Goal: Transaction & Acquisition: Purchase product/service

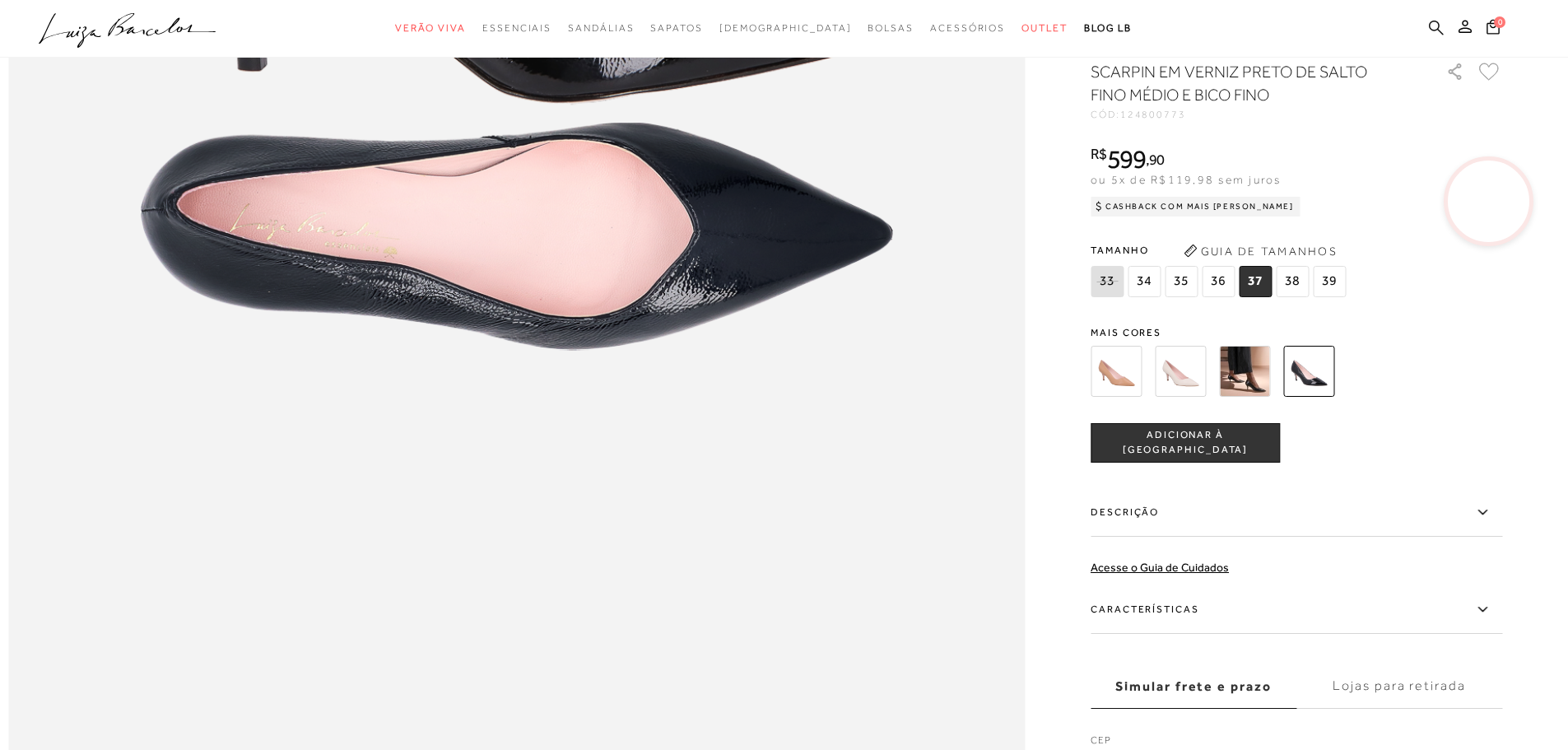
click at [1431, 26] on icon at bounding box center [1435, 27] width 15 height 15
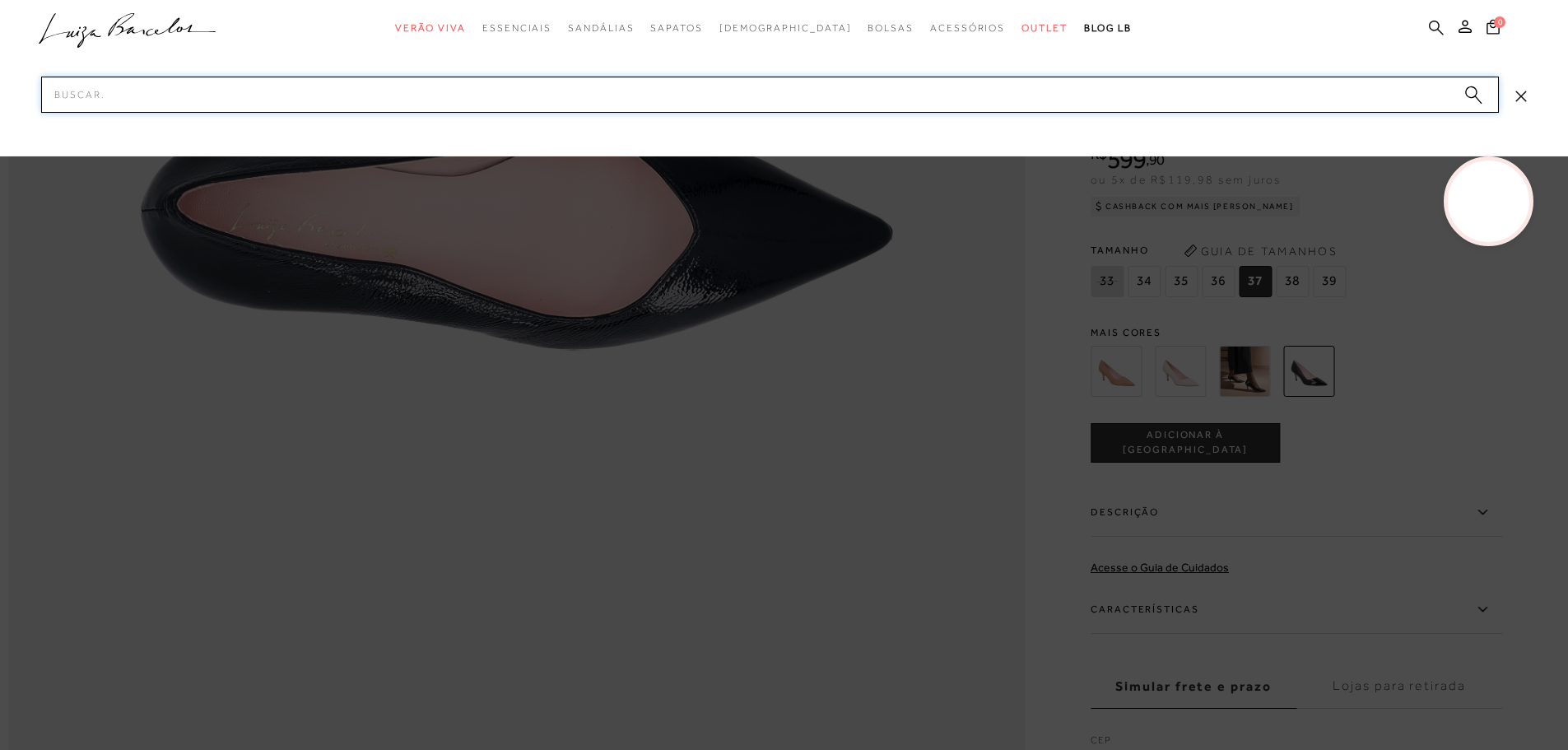
paste input "123502163"
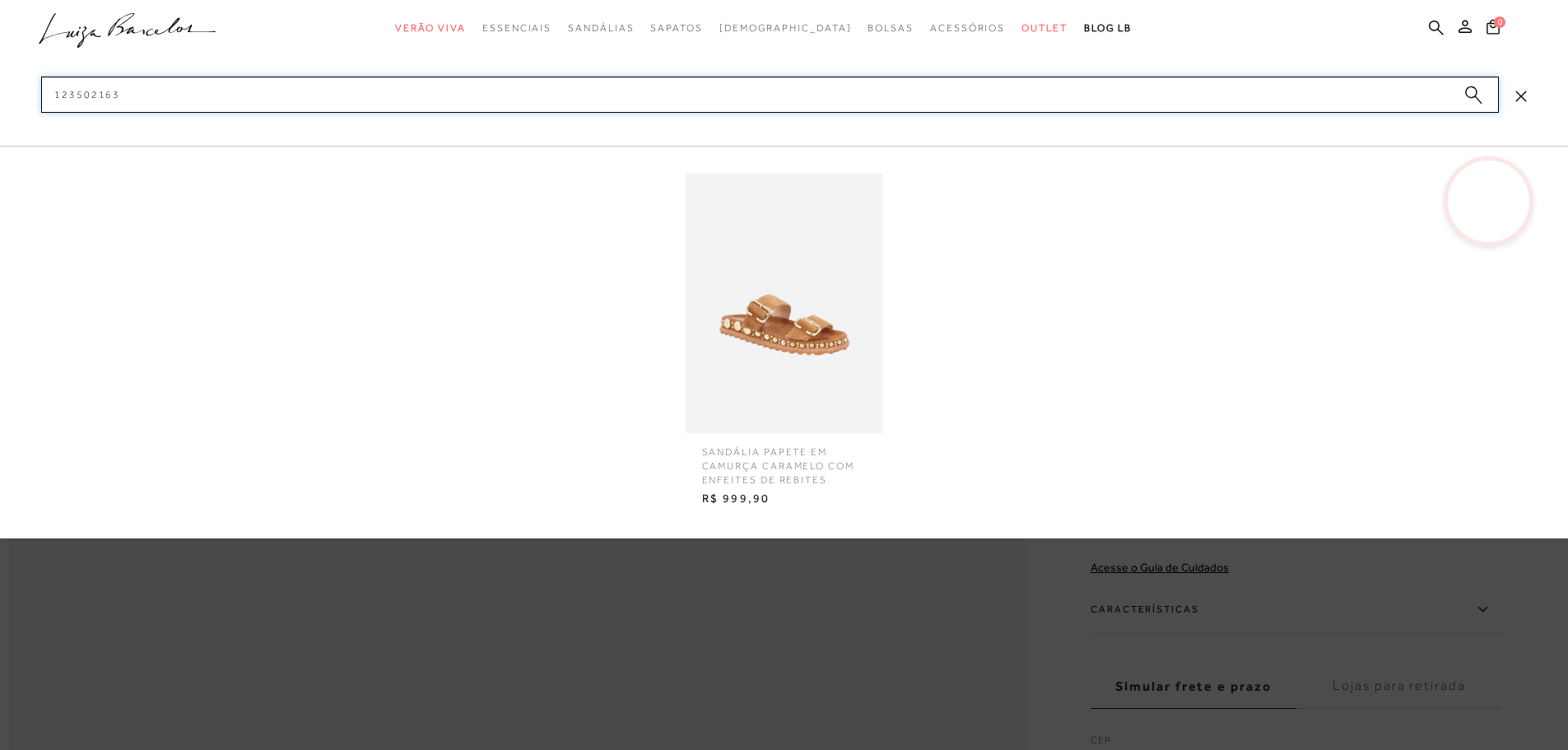
type input "123502163"
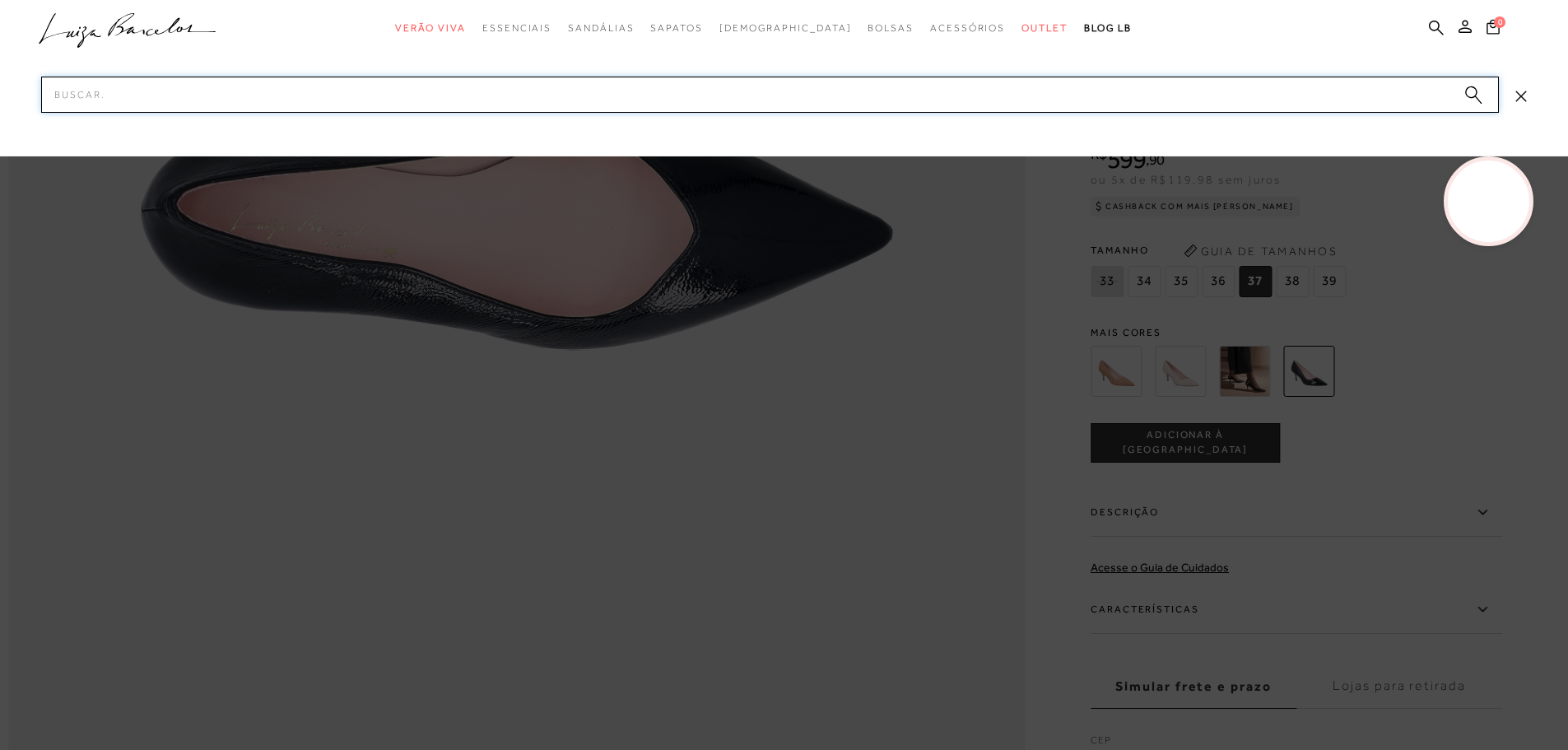
click at [668, 95] on input "Pesquisar" at bounding box center [769, 95] width 1458 height 36
paste input "116101154"
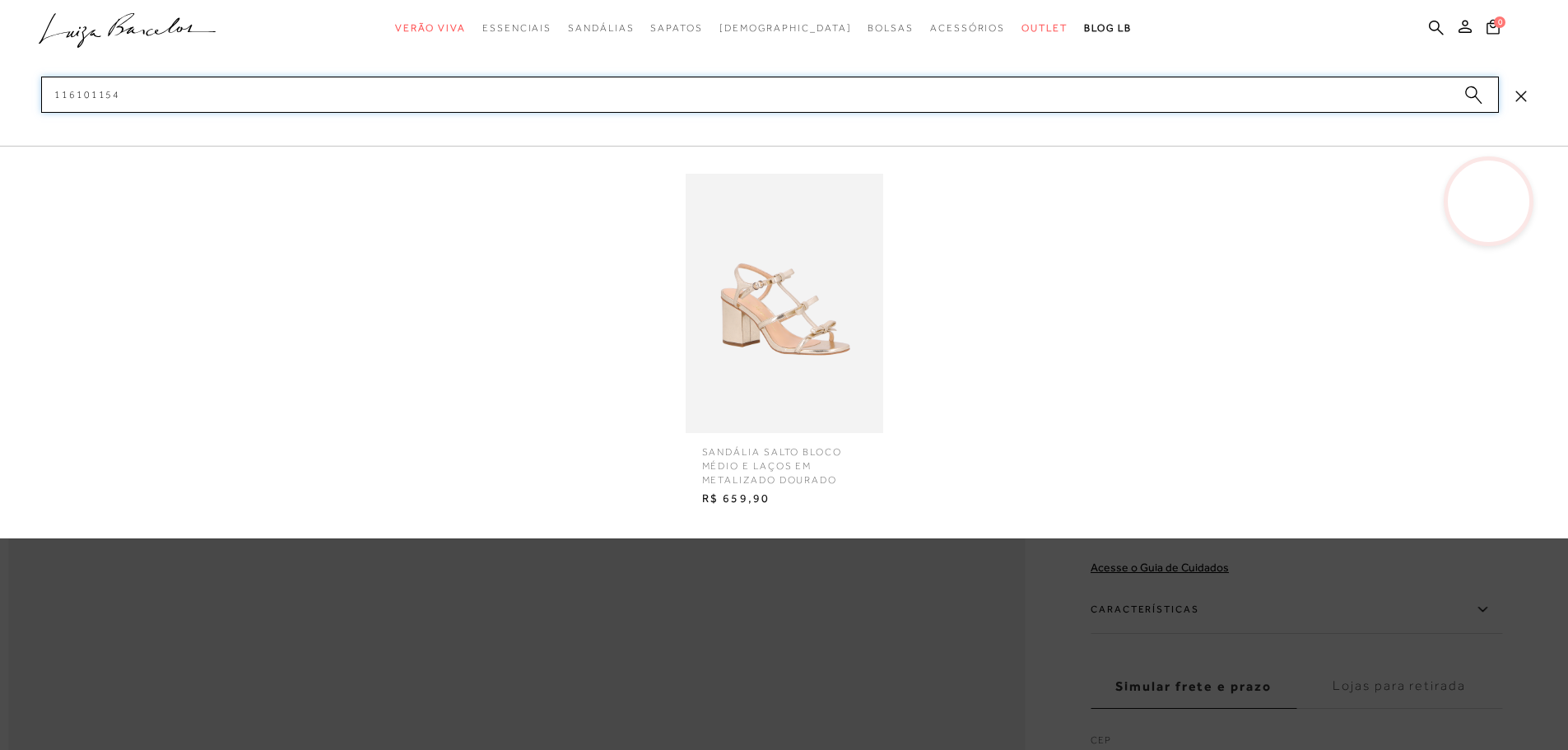
type input "116101154"
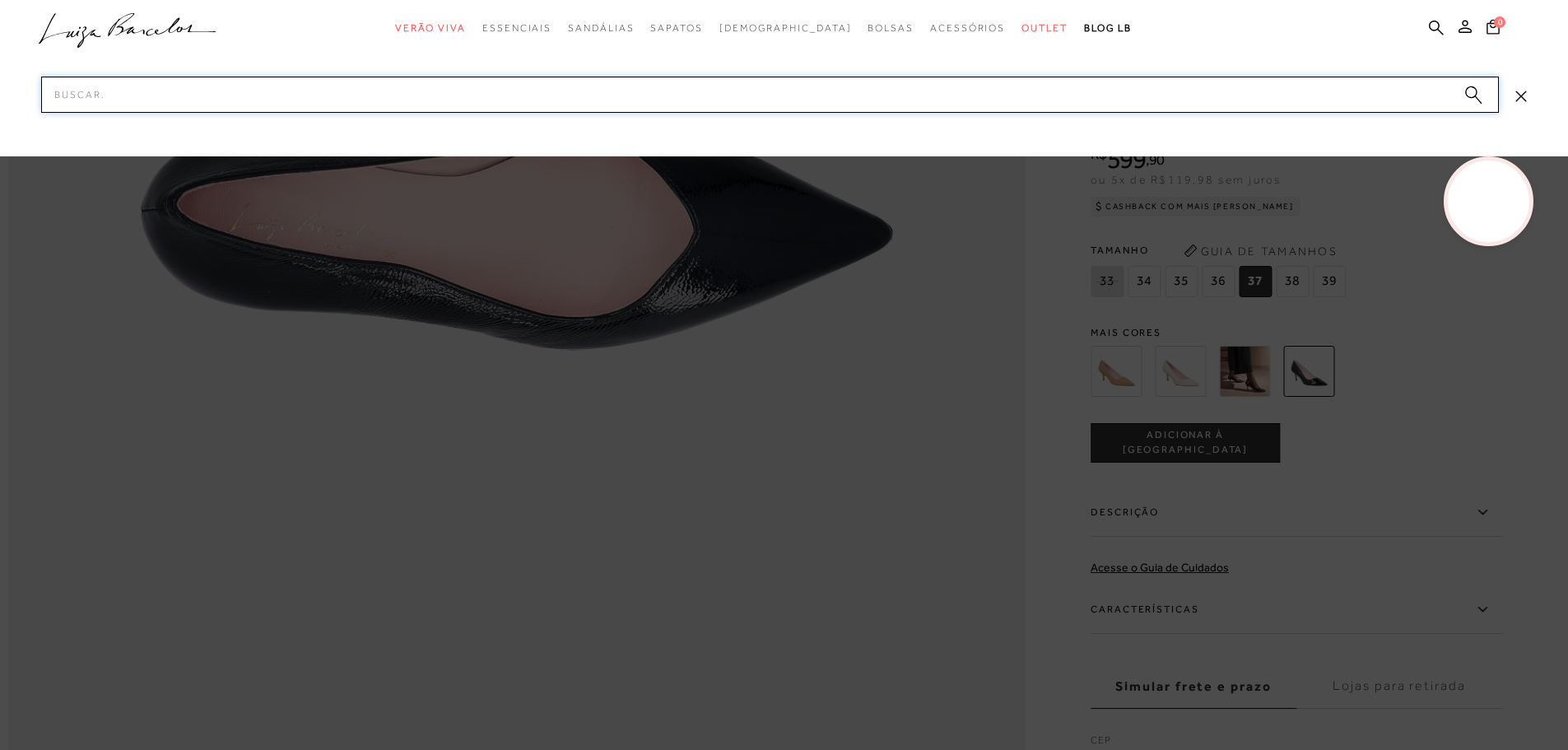
click at [652, 86] on input "Pesquisar" at bounding box center [769, 95] width 1458 height 36
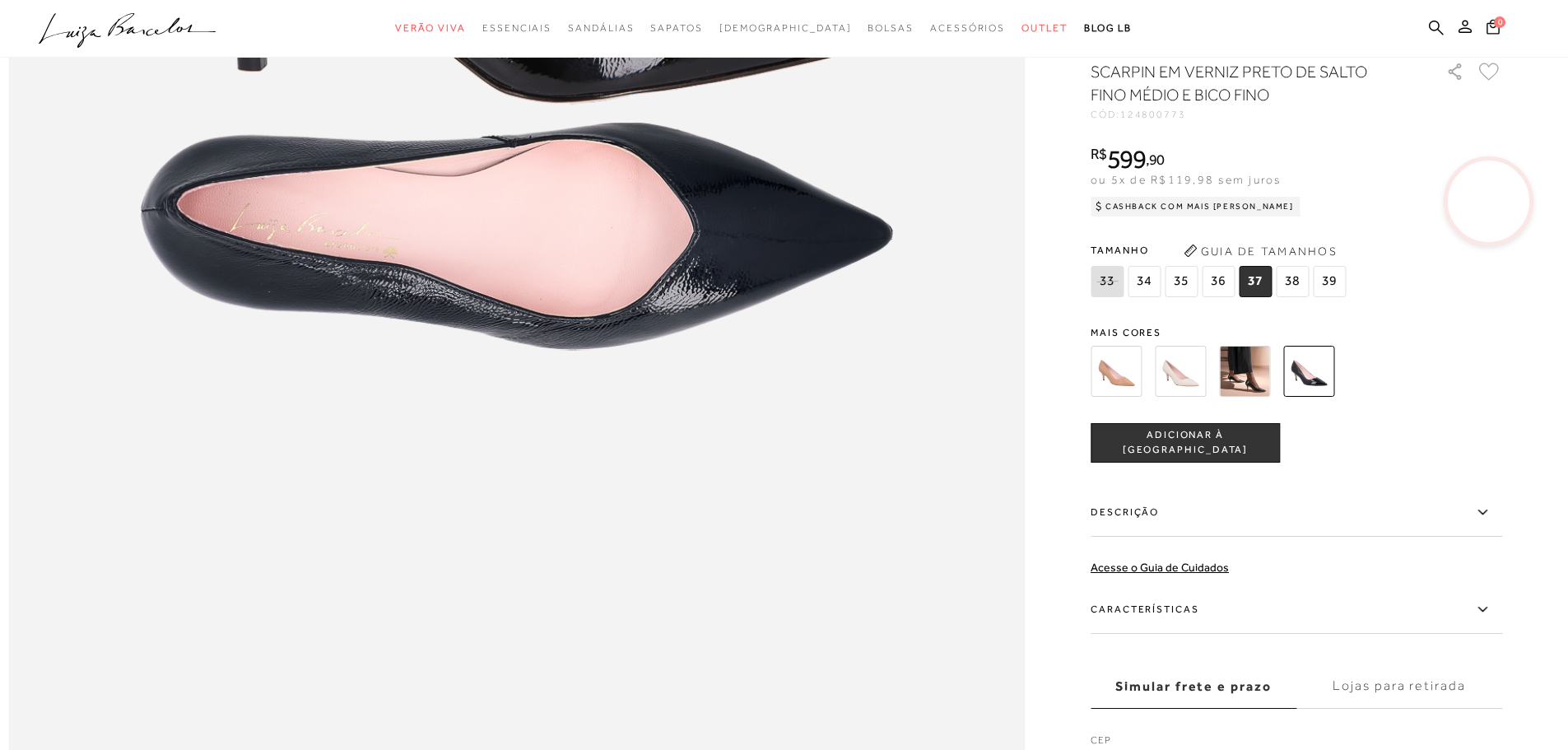
click at [1425, 24] on ul ".a{fill-rule:evenodd;} Verão Viva Em alta Favoritos das Influenciadoras Apostas…" at bounding box center [771, 28] width 1466 height 31
click at [1432, 27] on icon at bounding box center [1435, 27] width 15 height 15
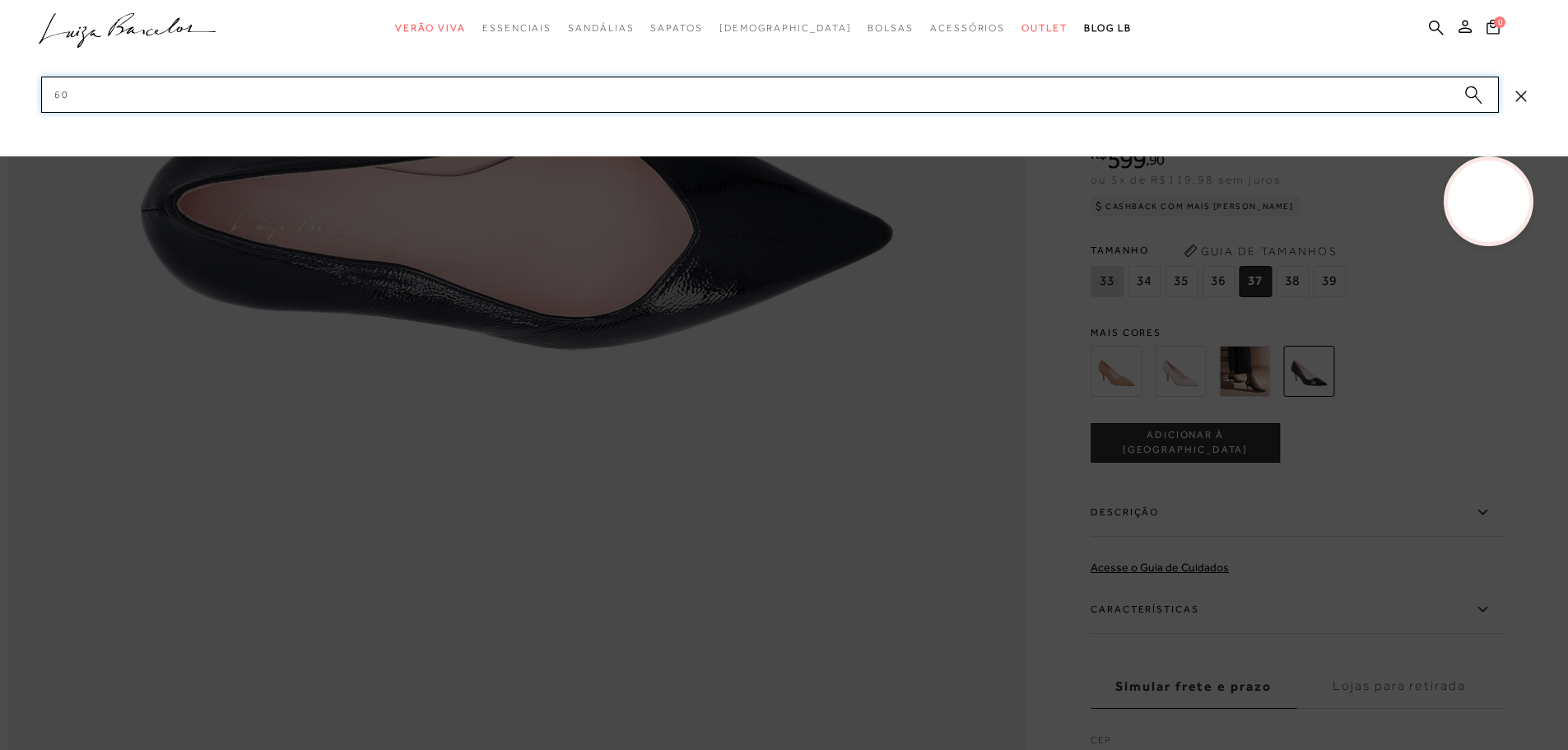
type input "6"
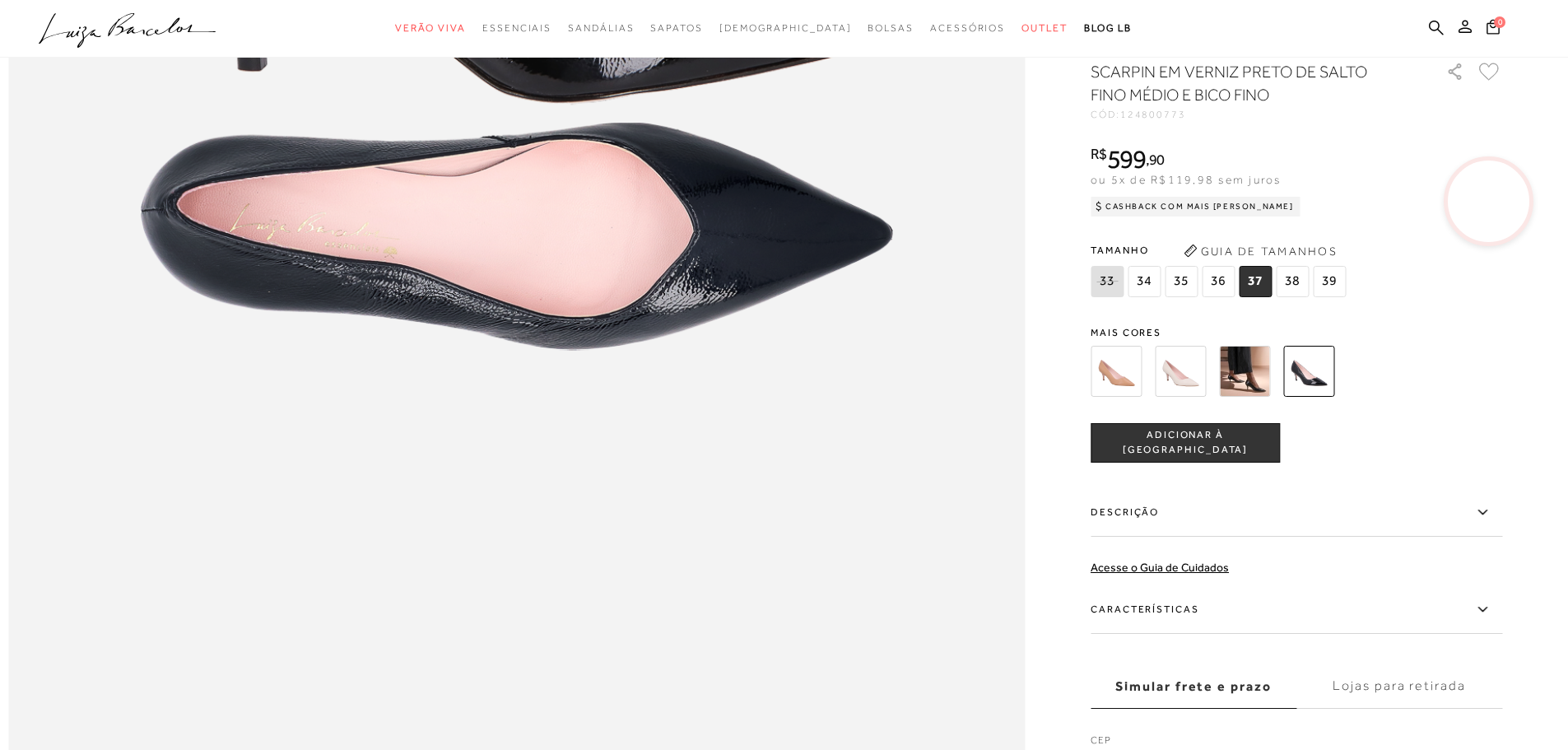
click at [1428, 29] on ul ".a{fill-rule:evenodd;} Verão Viva Em alta Favoritos das Influenciadoras Apostas…" at bounding box center [771, 28] width 1466 height 31
click at [1441, 21] on icon at bounding box center [1435, 27] width 15 height 15
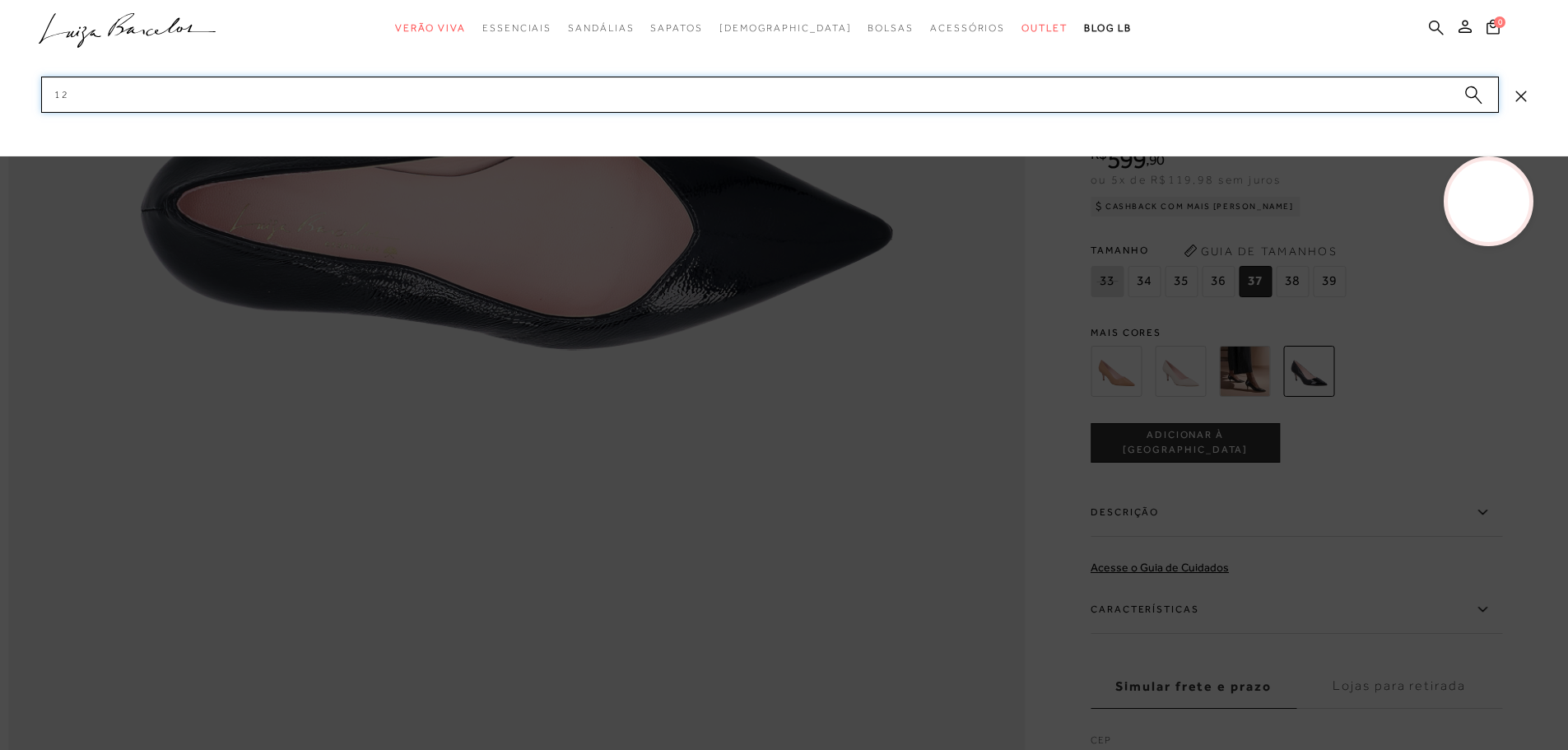
type input "1"
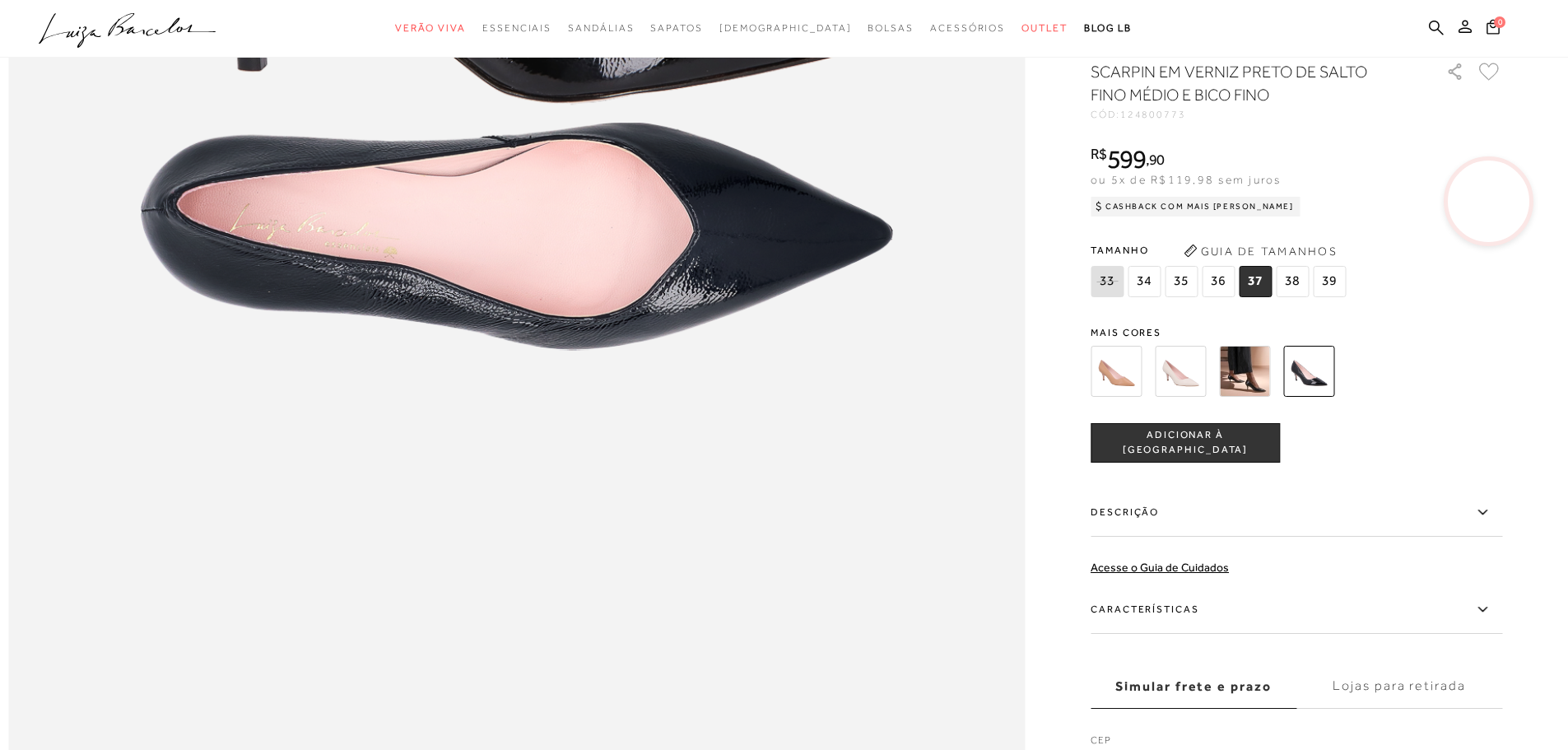
click at [1445, 27] on ul ".a{fill-rule:evenodd;} Verão Viva Em alta Favoritos das Influenciadoras Apostas…" at bounding box center [771, 28] width 1466 height 31
click at [1438, 27] on icon at bounding box center [1435, 27] width 15 height 15
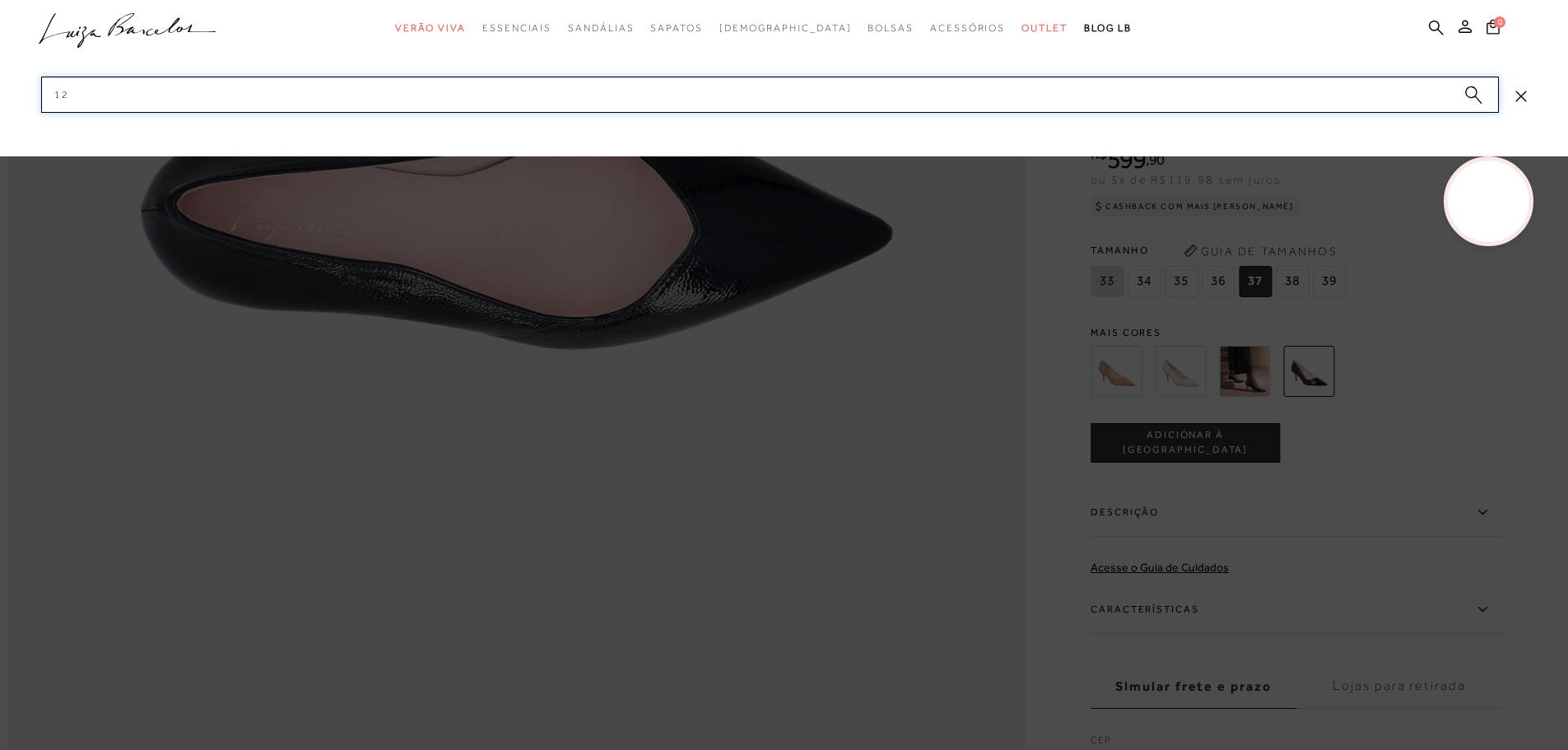
type input "1"
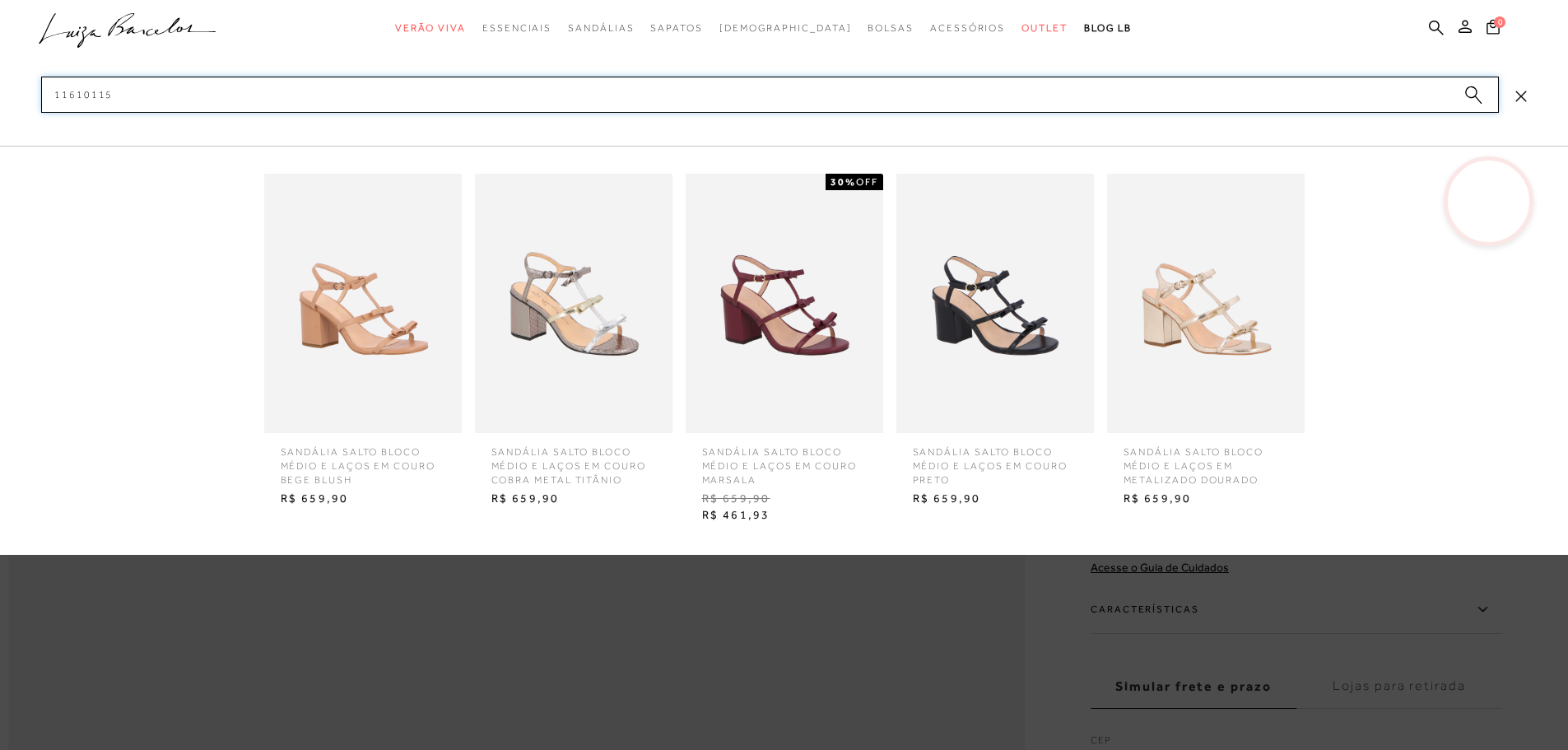
type input "116101154"
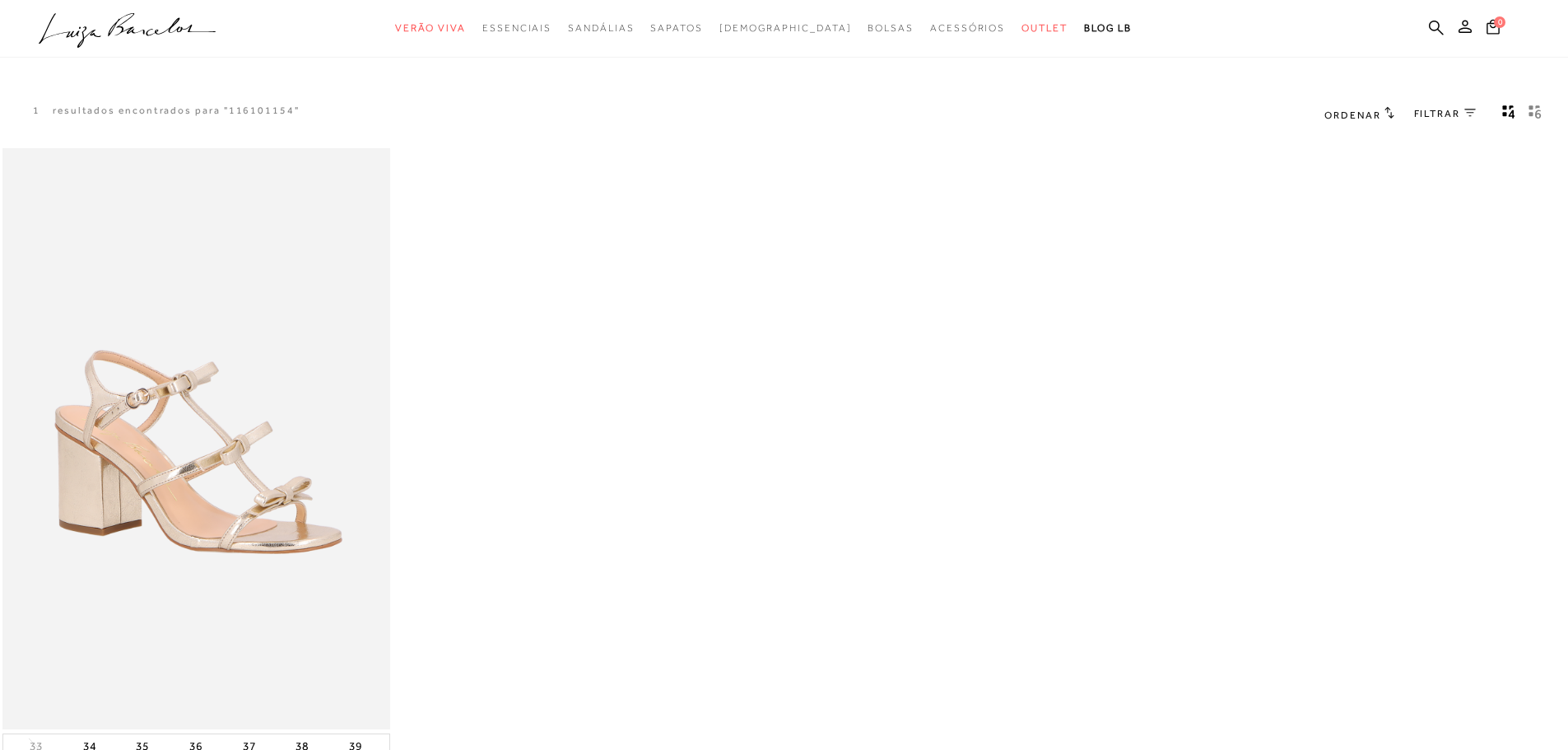
click at [1425, 27] on ul ".a{fill-rule:evenodd;} Verão Viva Em alta Favoritos das Influenciadoras Apostas…" at bounding box center [771, 28] width 1466 height 31
click at [1439, 28] on icon at bounding box center [1435, 27] width 15 height 15
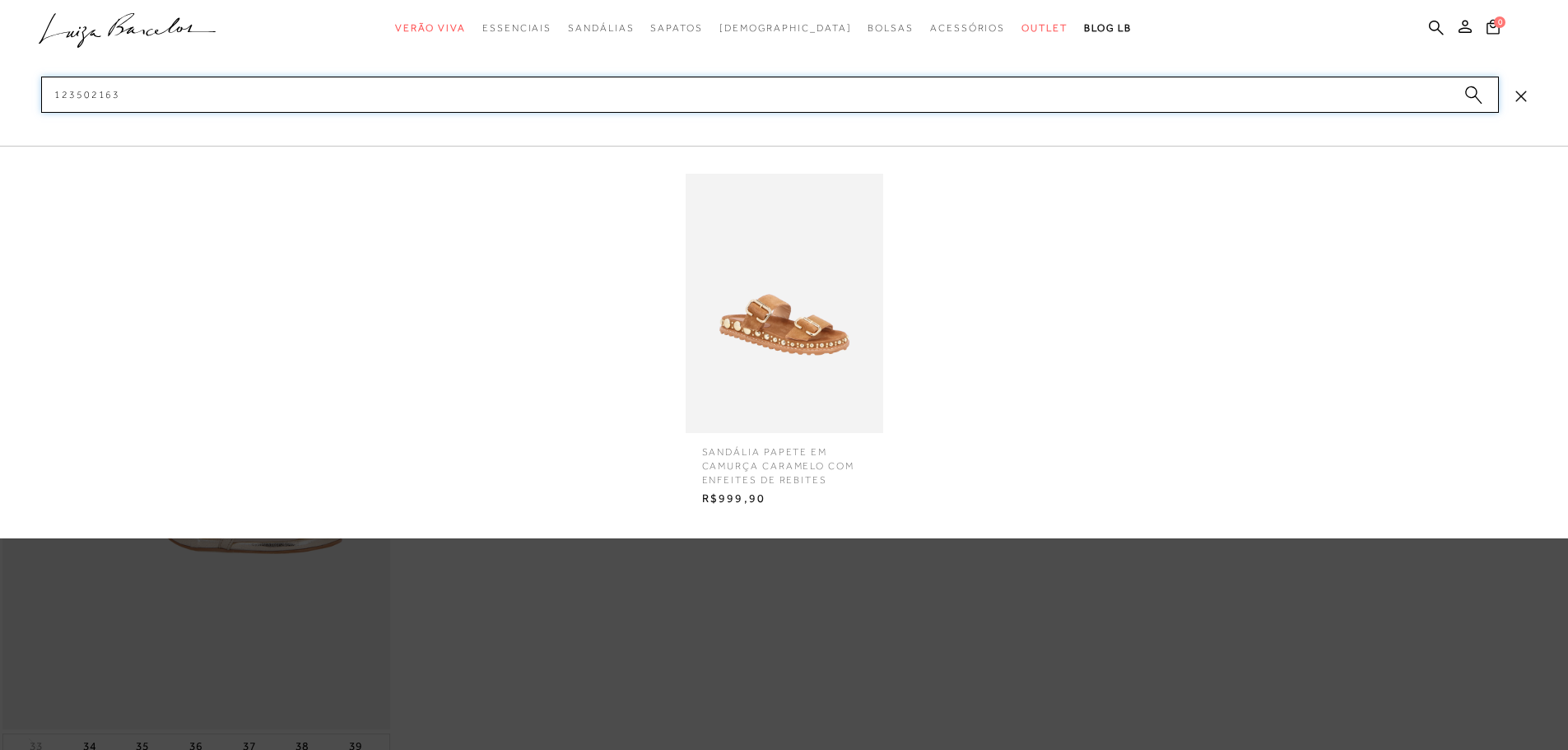
type input "123502163"
click at [841, 335] on img at bounding box center [784, 303] width 197 height 259
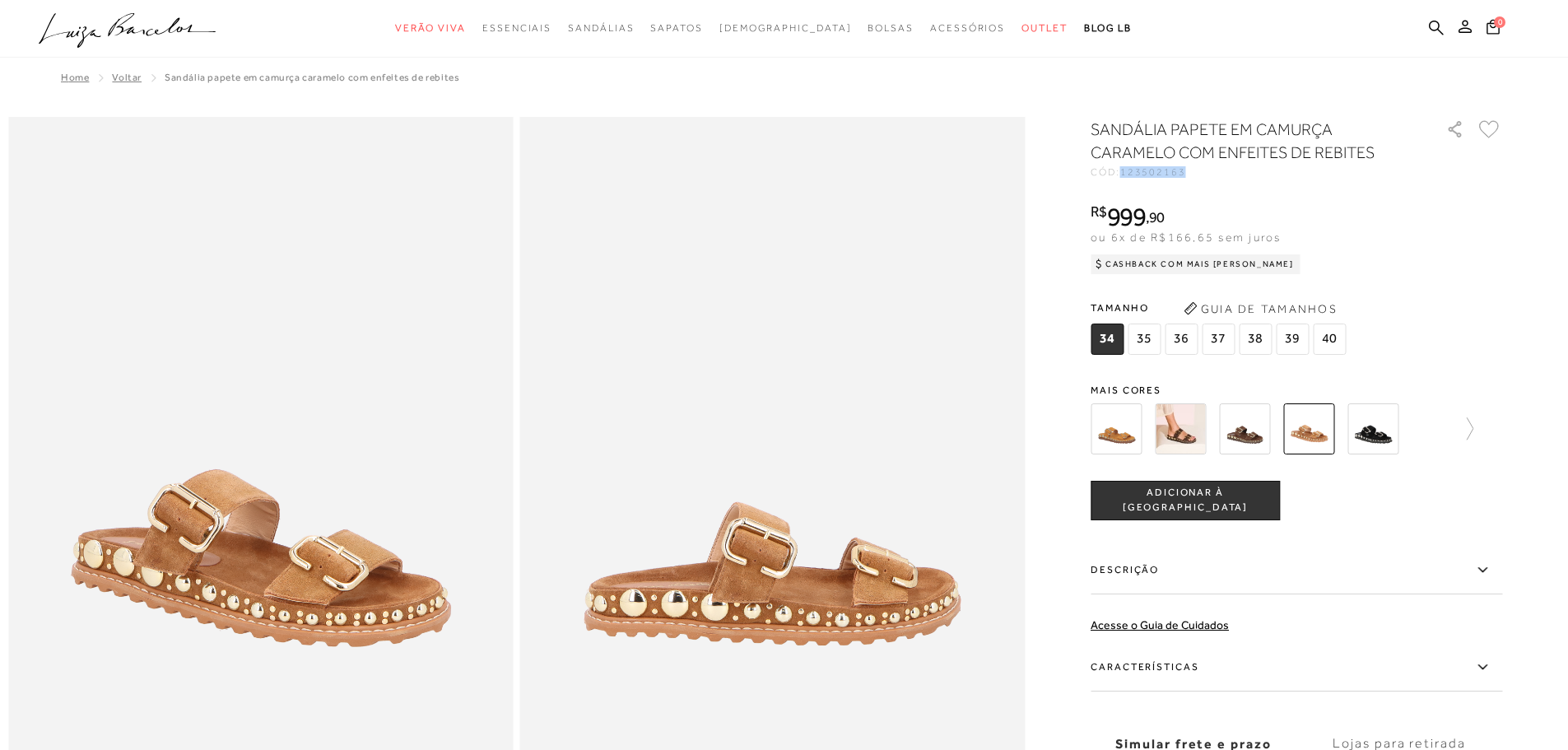
drag, startPoint x: 1131, startPoint y: 170, endPoint x: 1220, endPoint y: 170, distance: 89.0
click at [1220, 170] on div "CÓD: 123502163" at bounding box center [1255, 172] width 329 height 10
copy span "123502163"
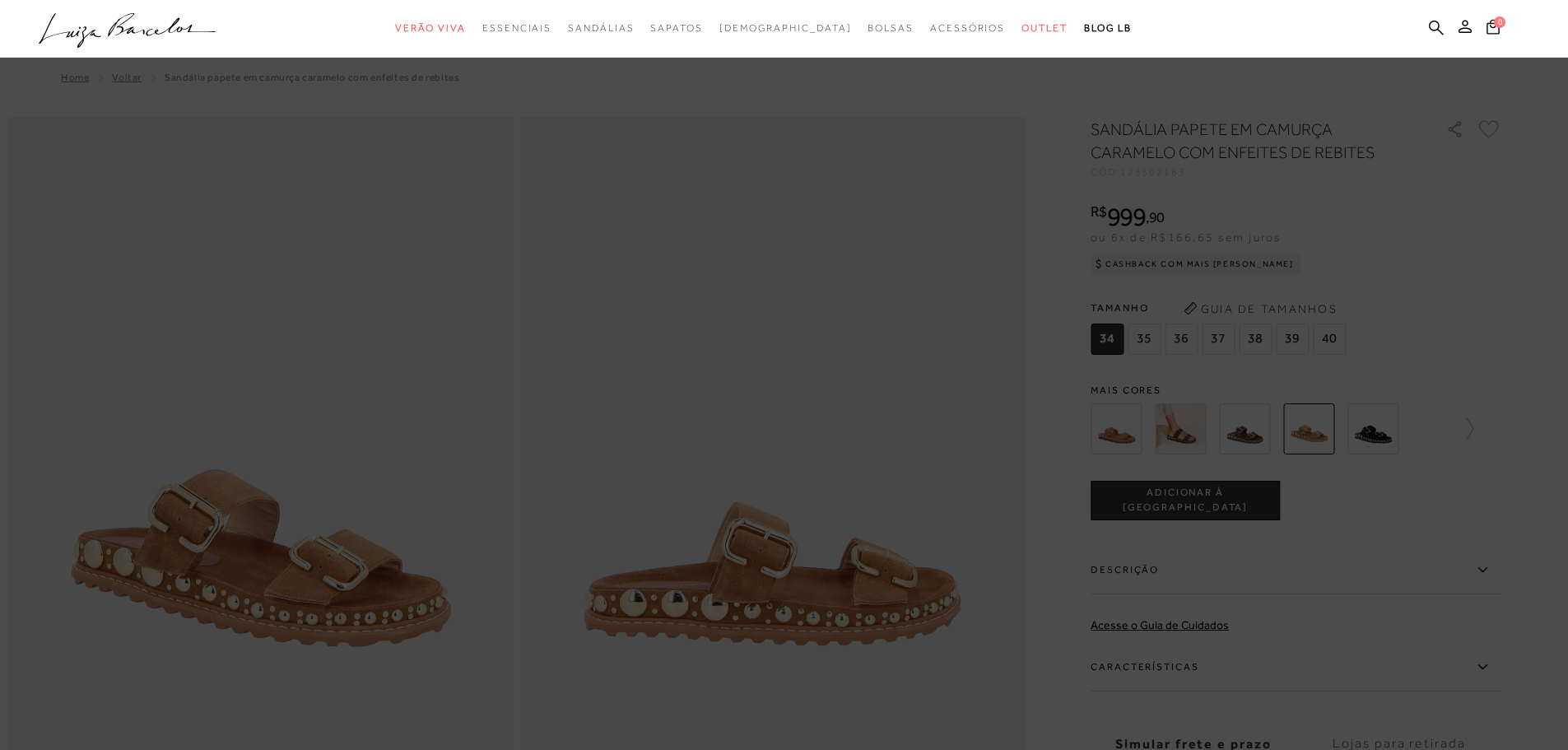
click at [1447, 25] on ul ".a{fill-rule:evenodd;} Verão Viva Em alta Favoritos das Influenciadoras Apostas…" at bounding box center [771, 28] width 1466 height 31
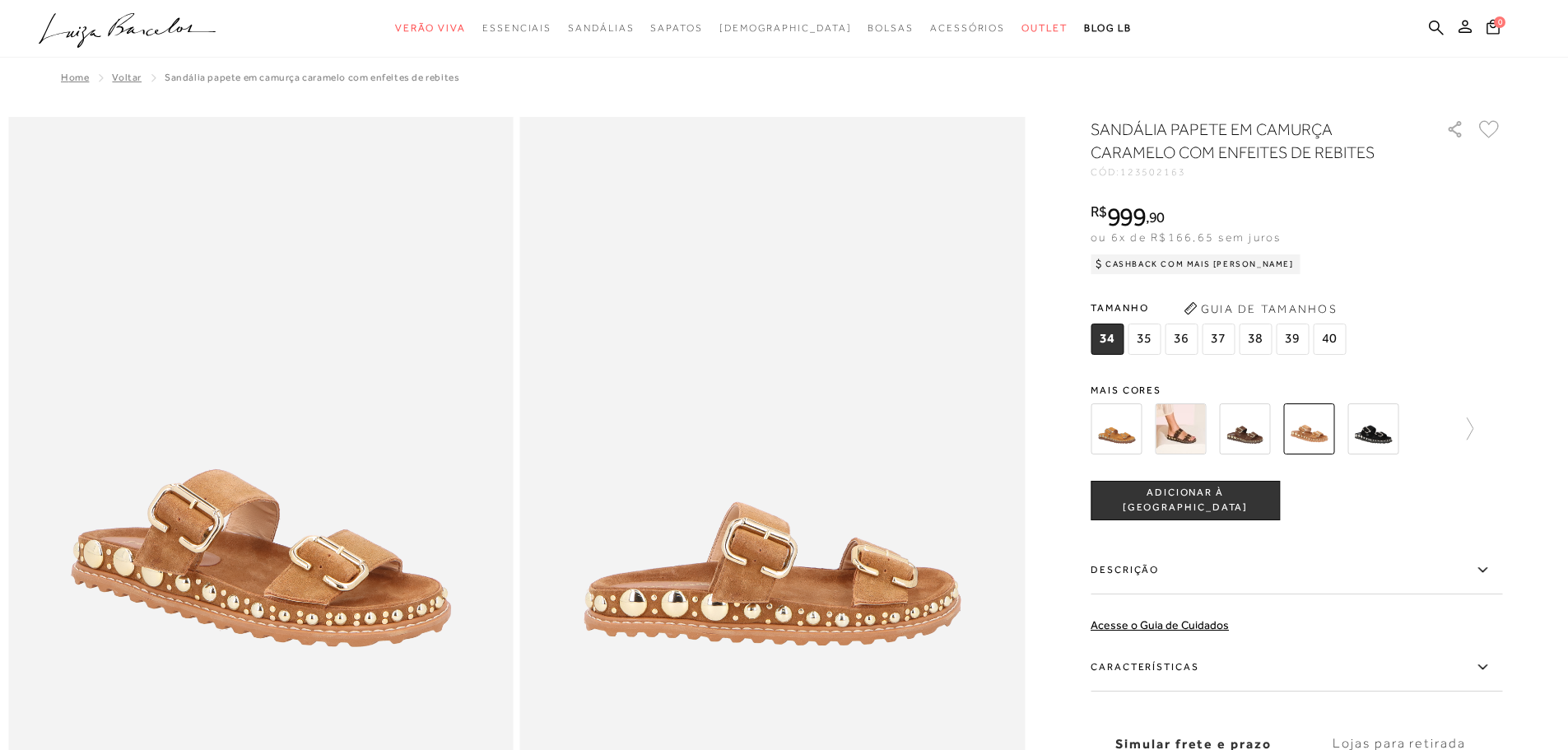
click at [1423, 34] on ul ".a{fill-rule:evenodd;} Verão Viva Em alta Favoritos das Influenciadoras Apostas…" at bounding box center [771, 28] width 1466 height 31
click at [1434, 29] on icon at bounding box center [1435, 27] width 15 height 15
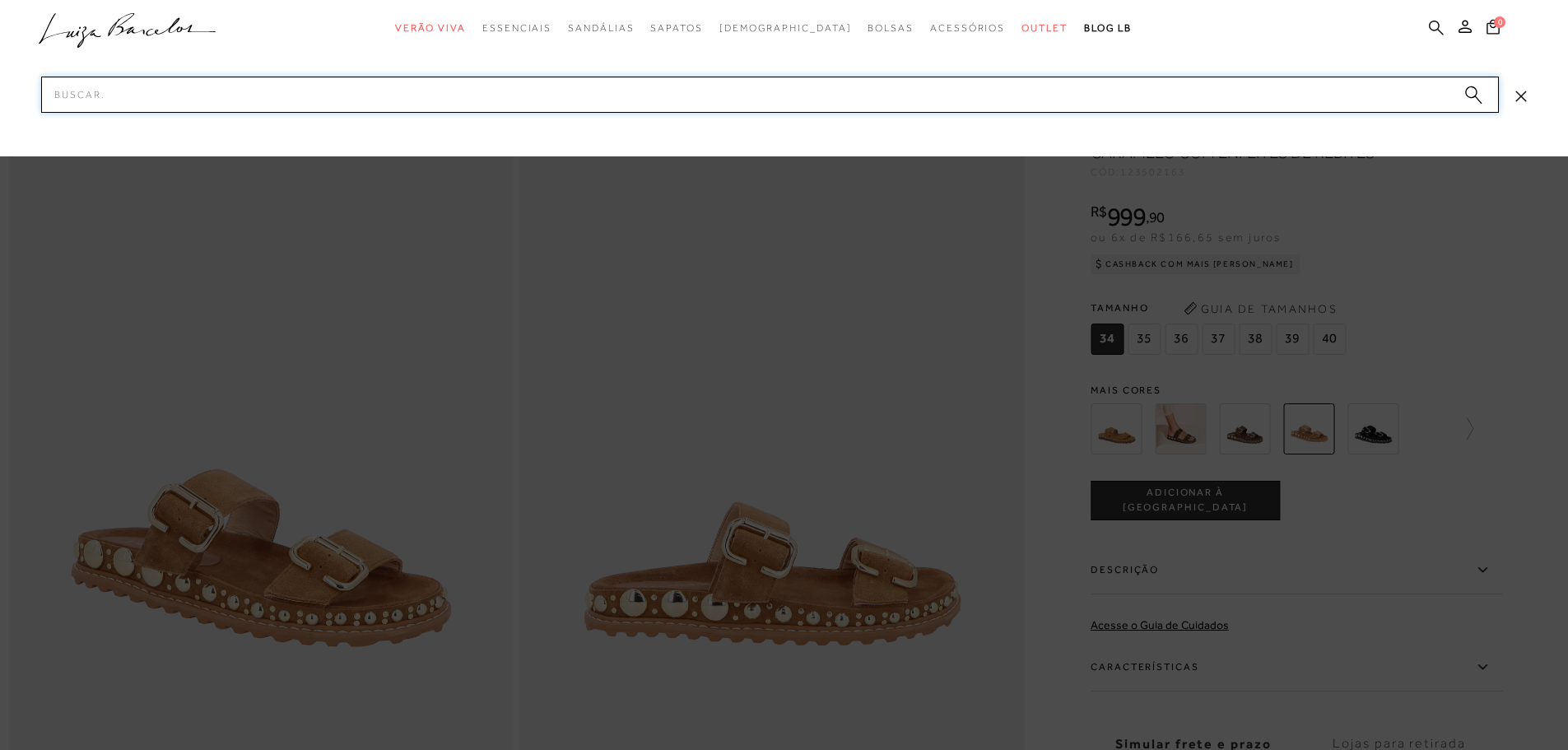
paste input "116101213"
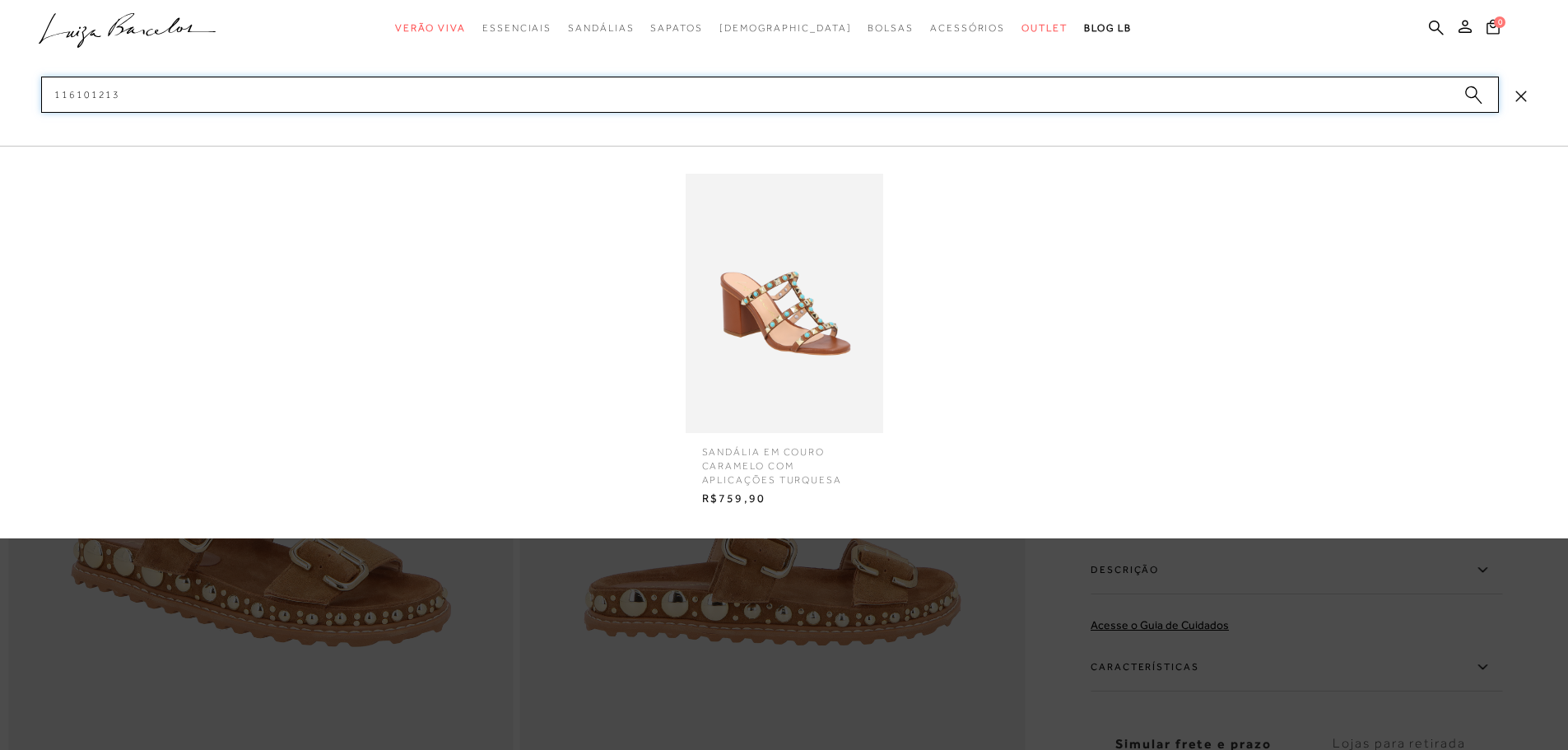
type input "116101213"
click at [836, 416] on img at bounding box center [784, 303] width 197 height 259
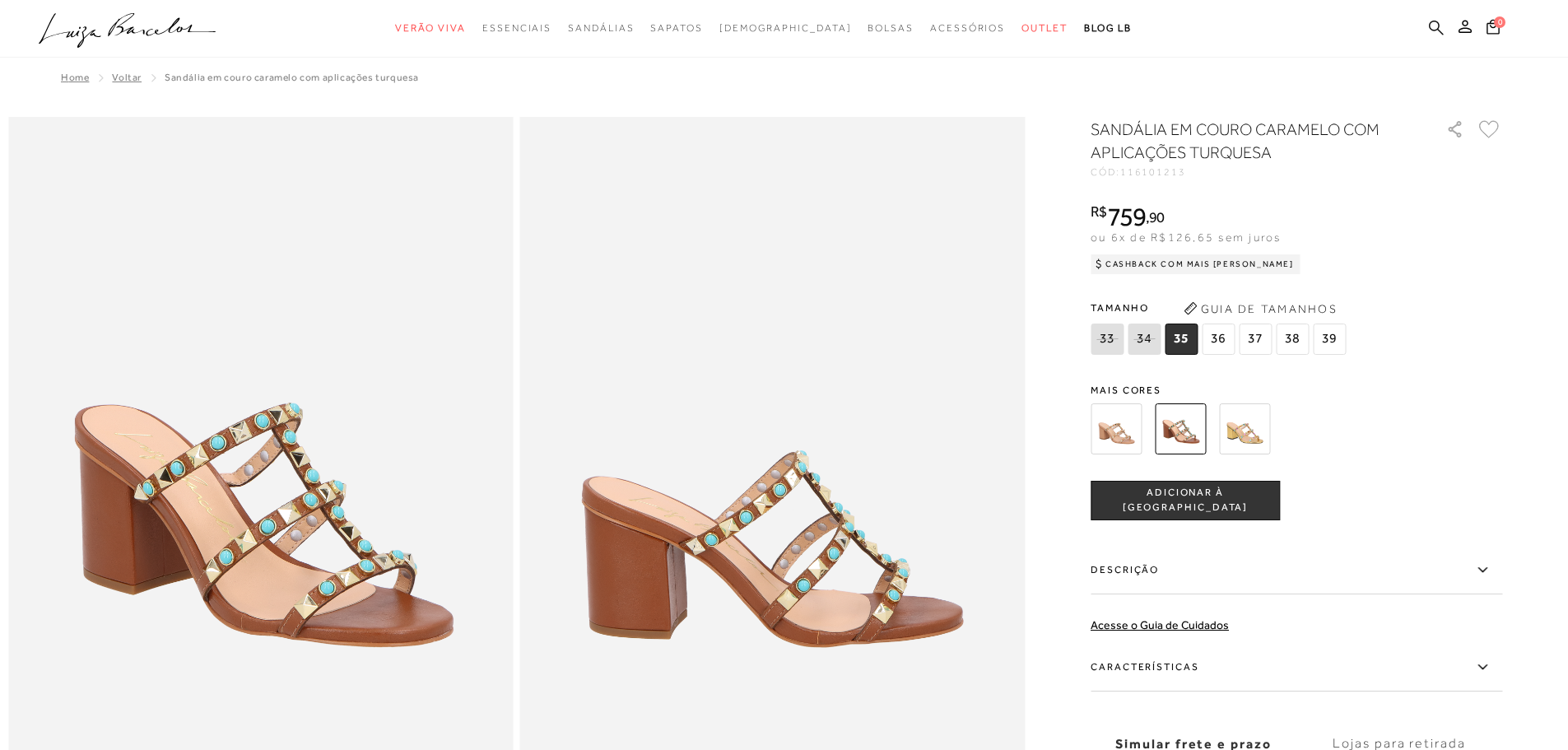
click at [1430, 38] on link at bounding box center [1435, 29] width 15 height 21
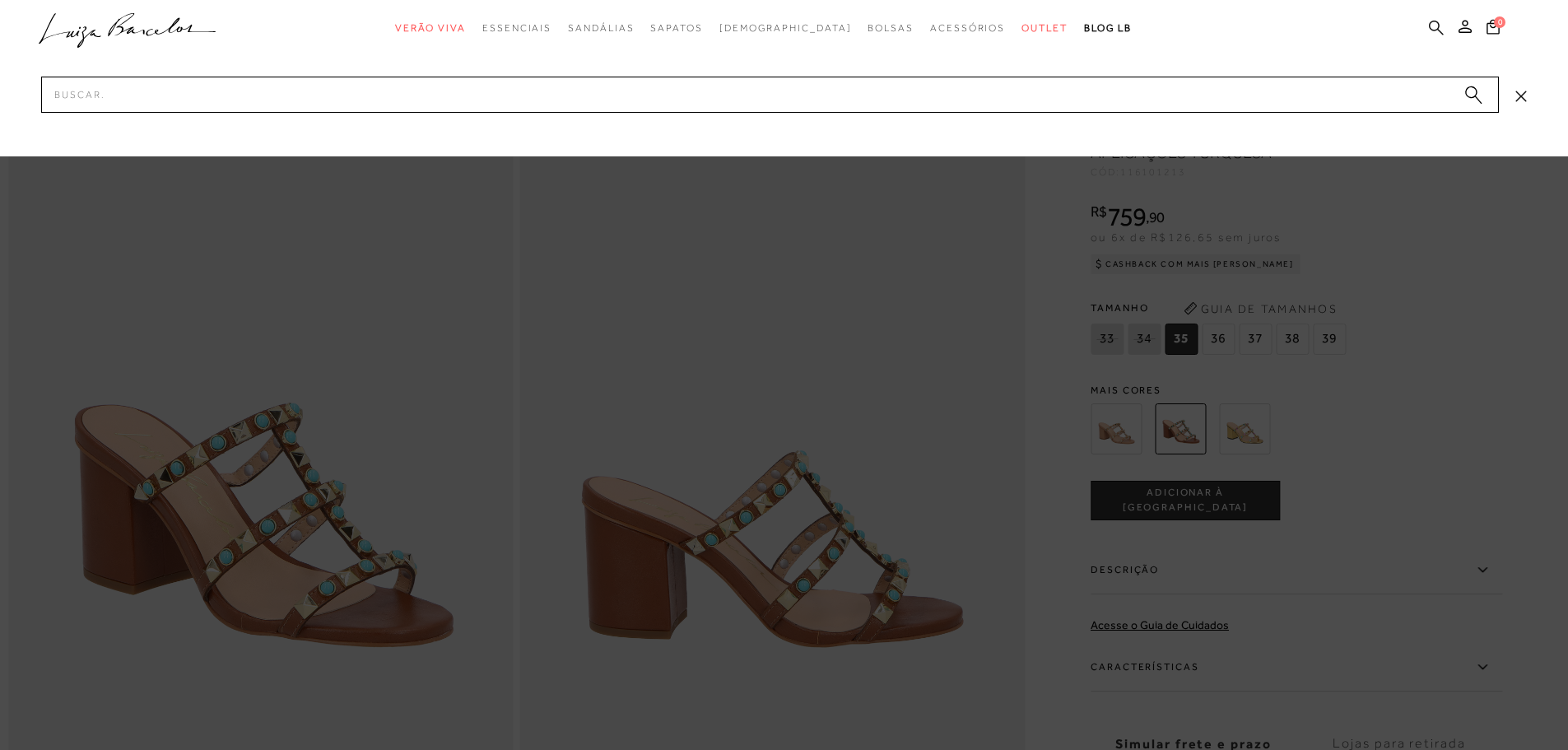
click at [1430, 38] on link at bounding box center [1435, 29] width 15 height 21
click at [1435, 24] on icon at bounding box center [1435, 27] width 15 height 15
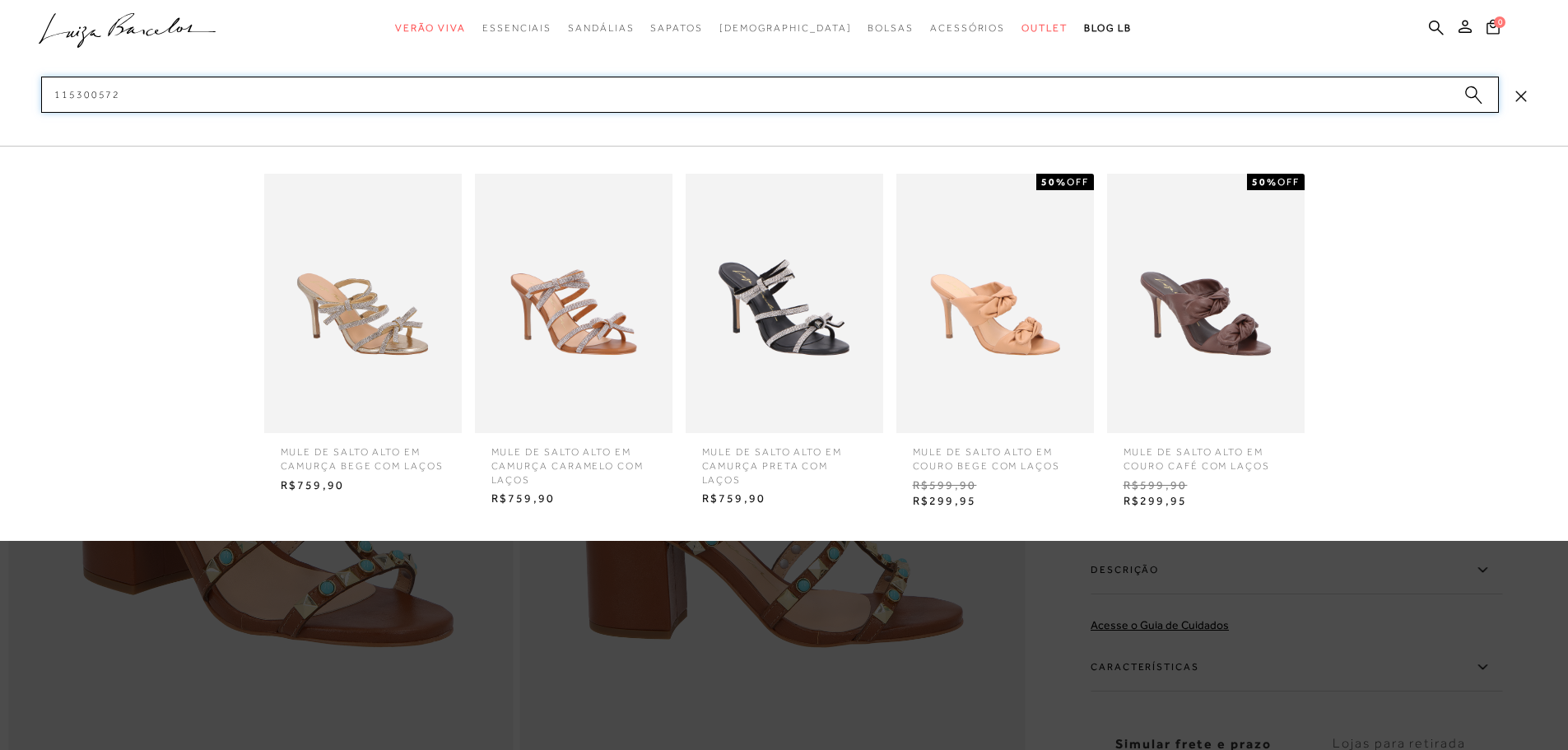
type input "115300572"
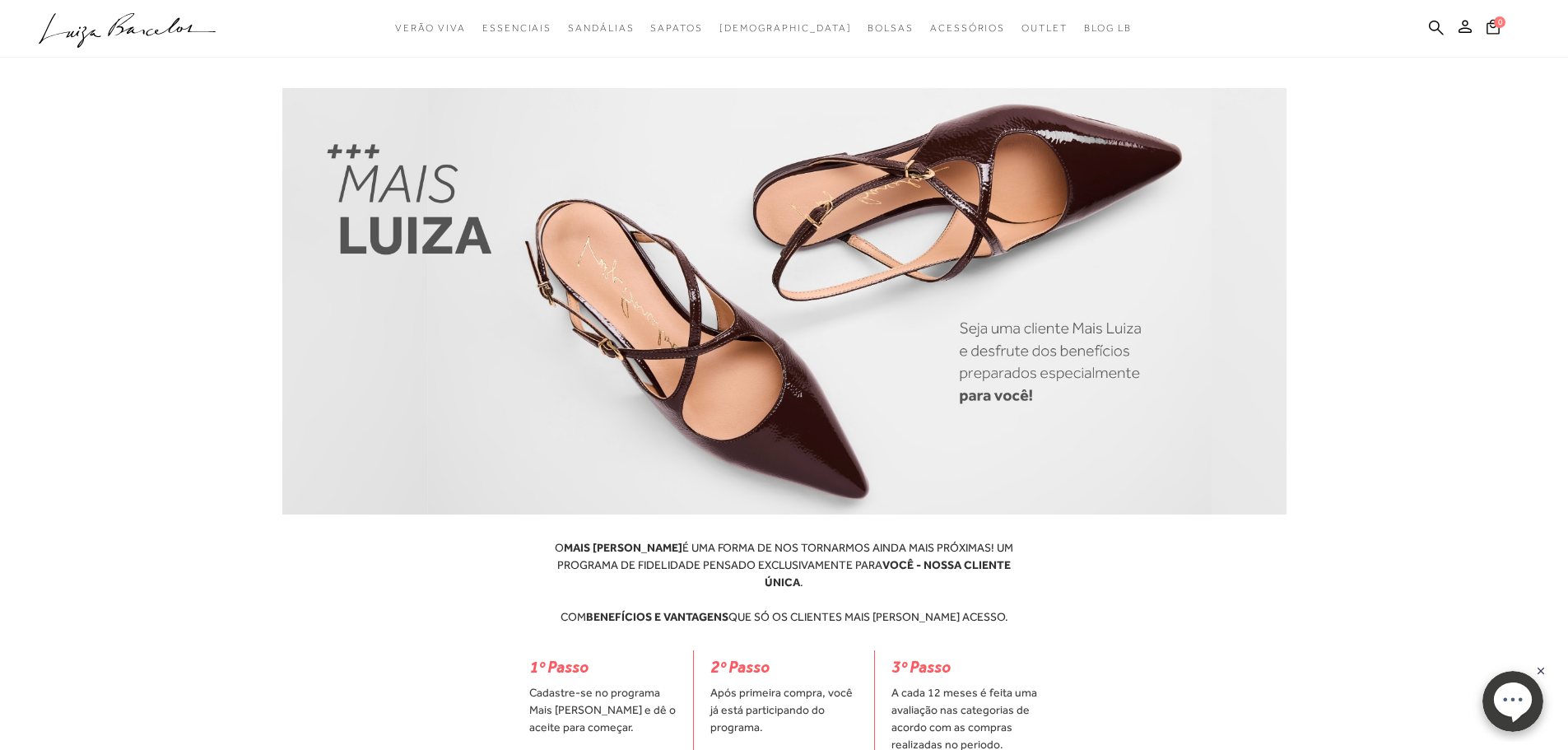
click at [1426, 27] on ul ".a{fill-rule:evenodd;} Verão Viva Em alta Modelo Essenciais Sandálias" at bounding box center [771, 28] width 1466 height 31
click at [1428, 27] on ul ".a{fill-rule:evenodd;} Verão Viva Em alta Modelo Essenciais Sandálias" at bounding box center [771, 28] width 1466 height 31
click at [1439, 30] on icon at bounding box center [1435, 27] width 15 height 15
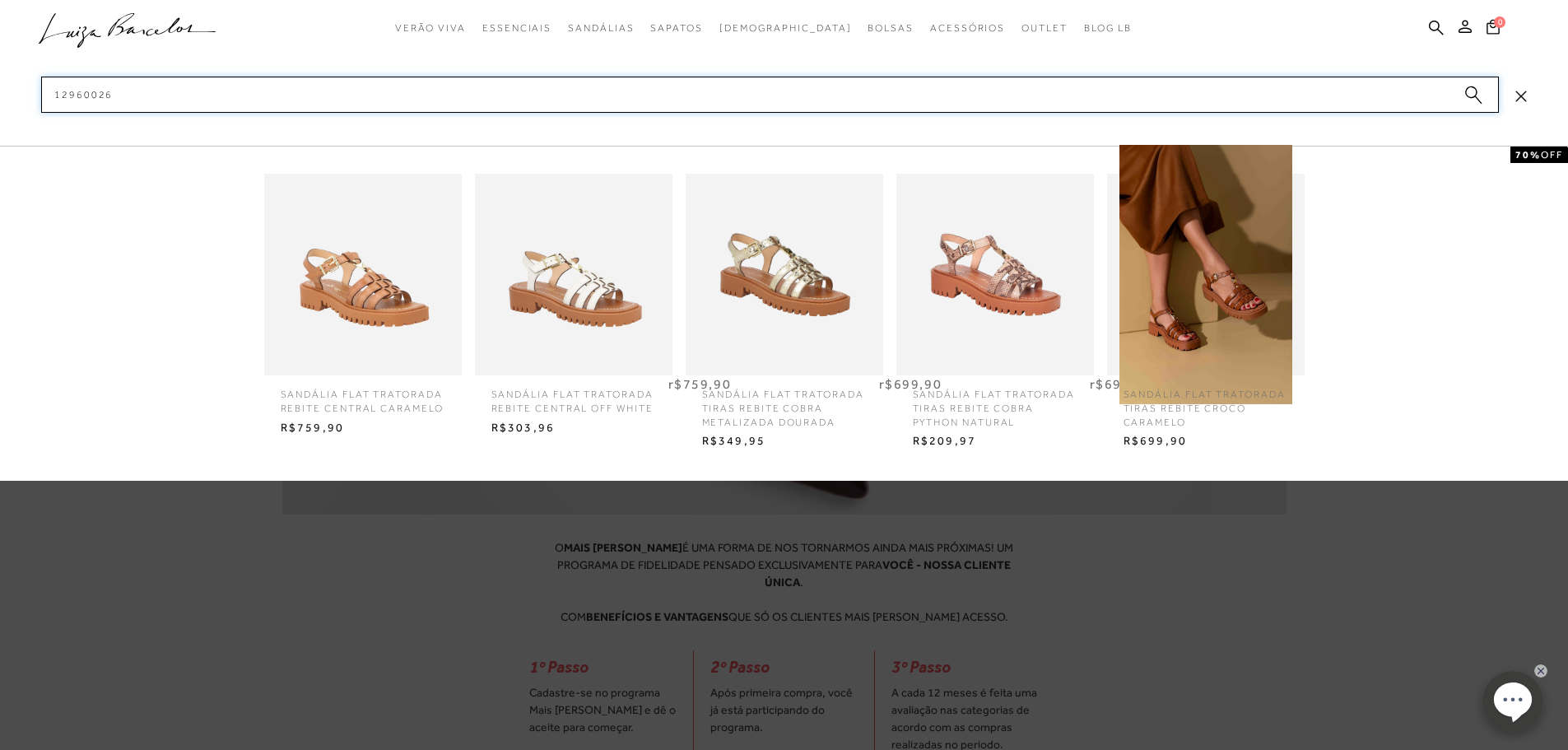
click at [315, 99] on input "12960026" at bounding box center [769, 95] width 1458 height 36
type input "1296002614"
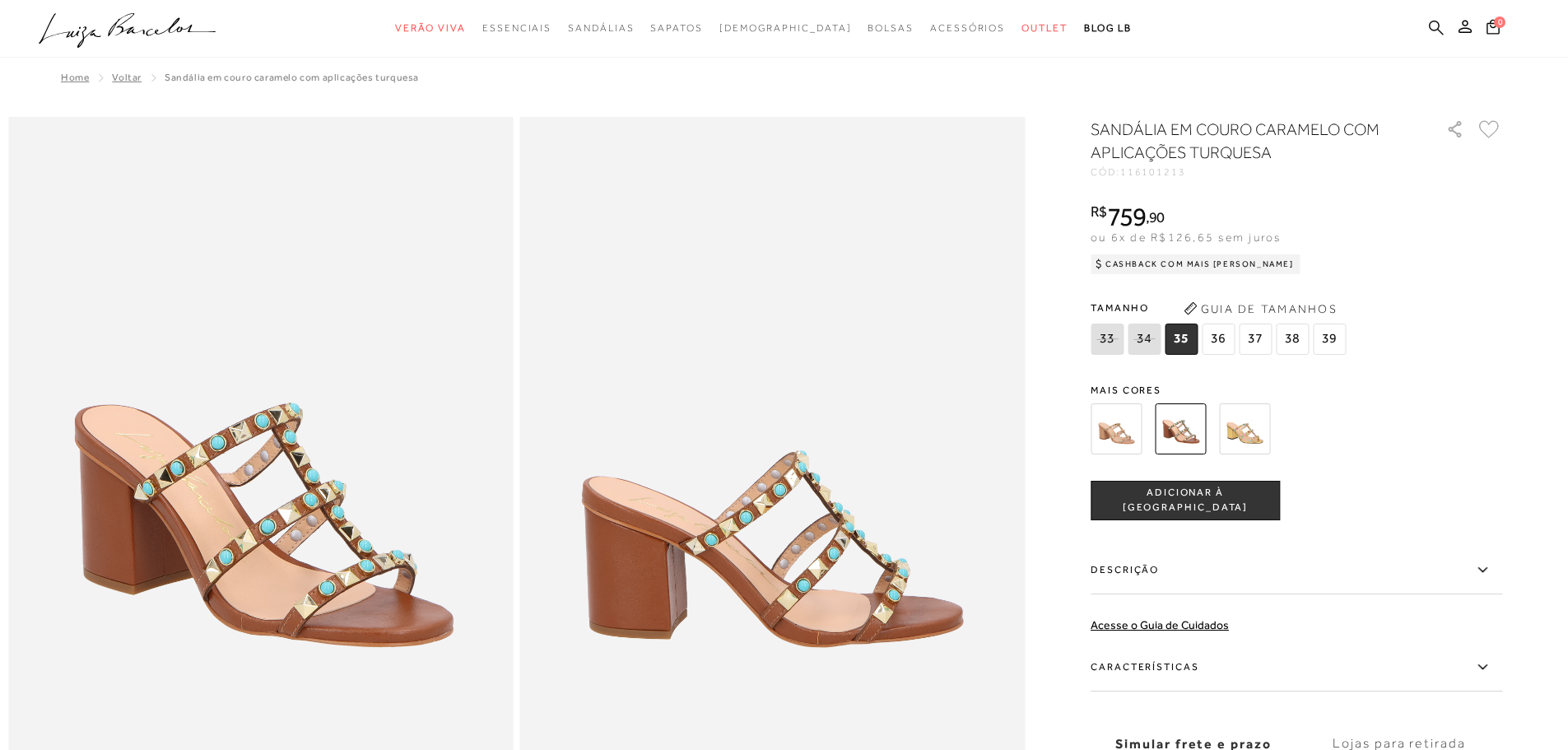
click at [1443, 25] on icon at bounding box center [1435, 27] width 15 height 15
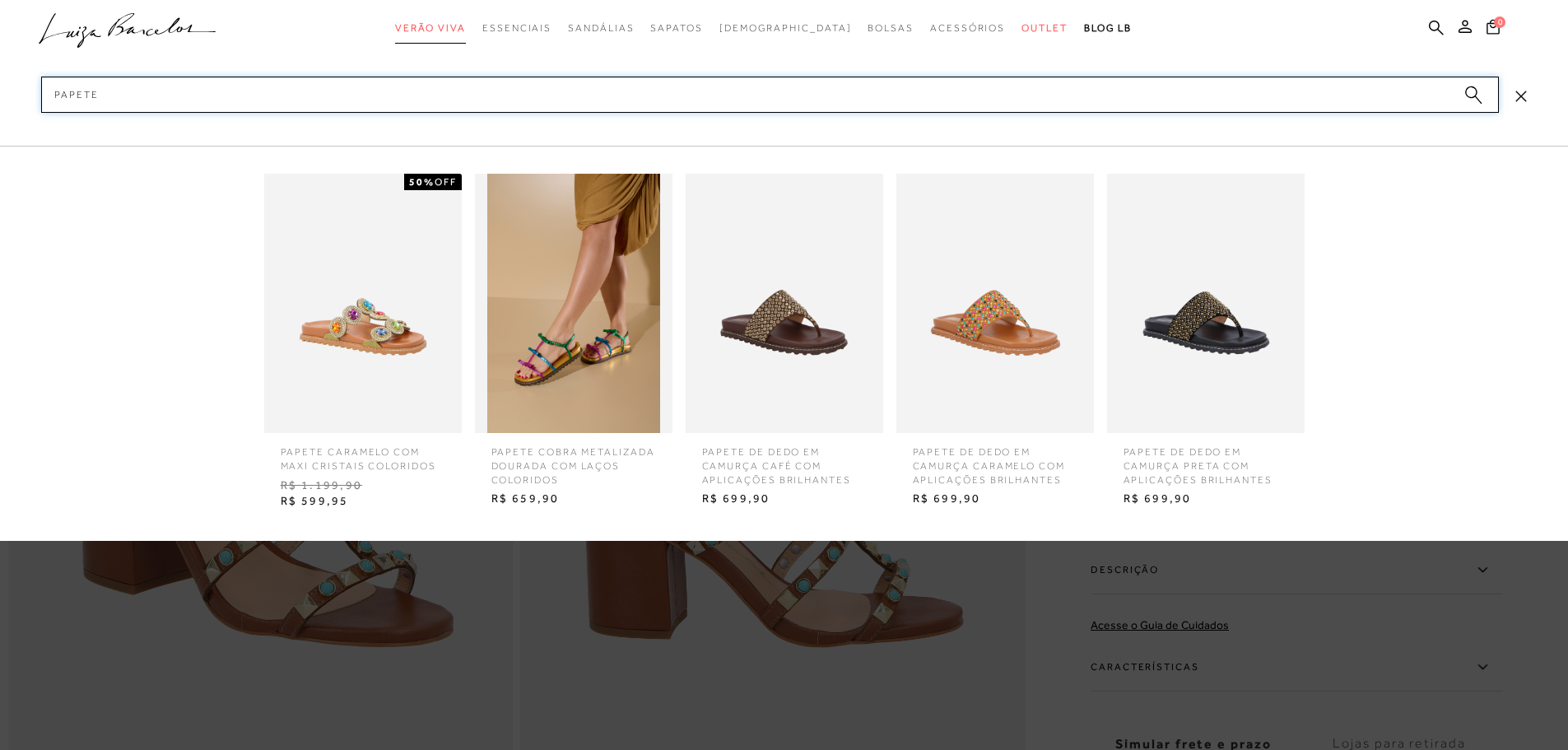
type input "PAPETE"
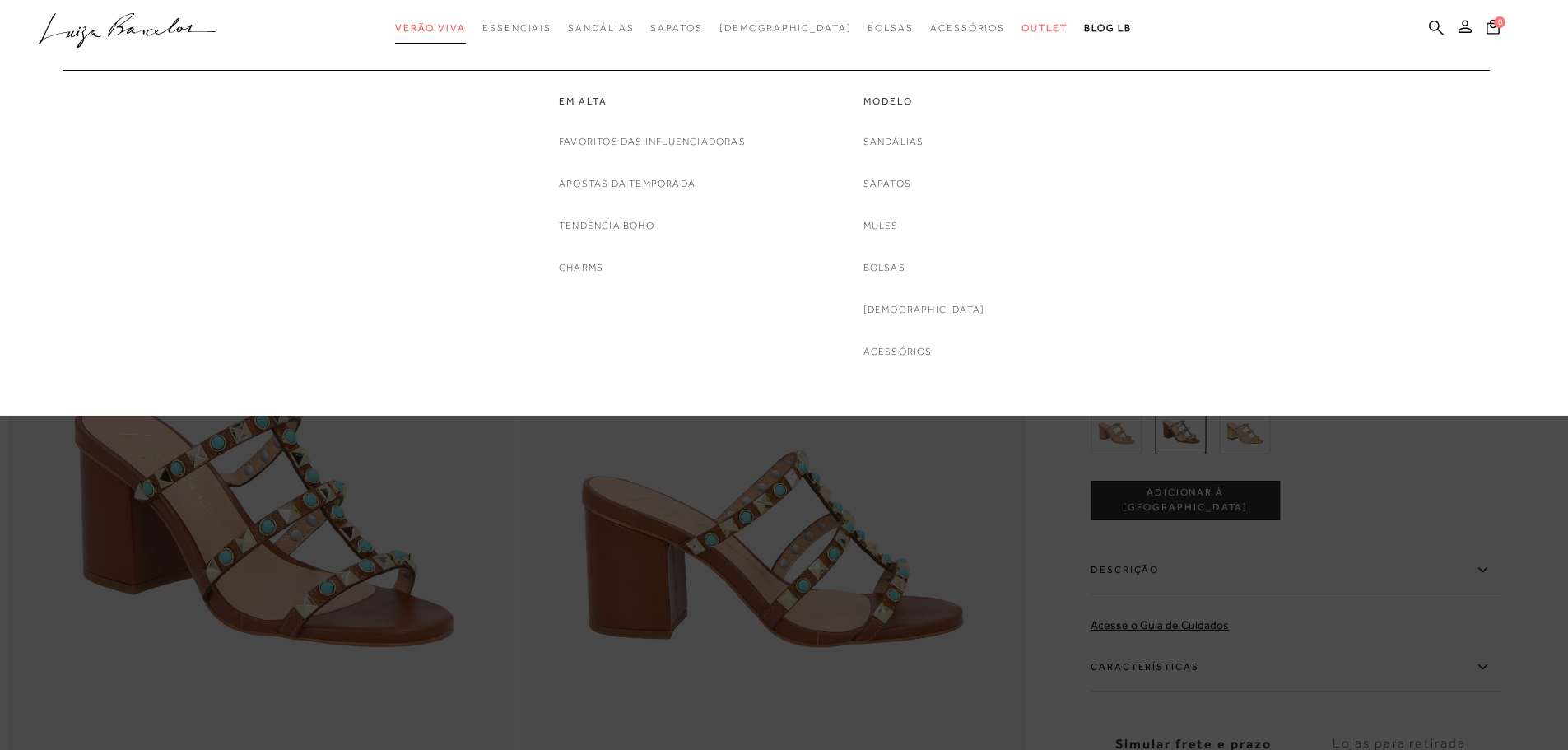
click at [450, 27] on span "Verão Viva" at bounding box center [430, 27] width 71 height 11
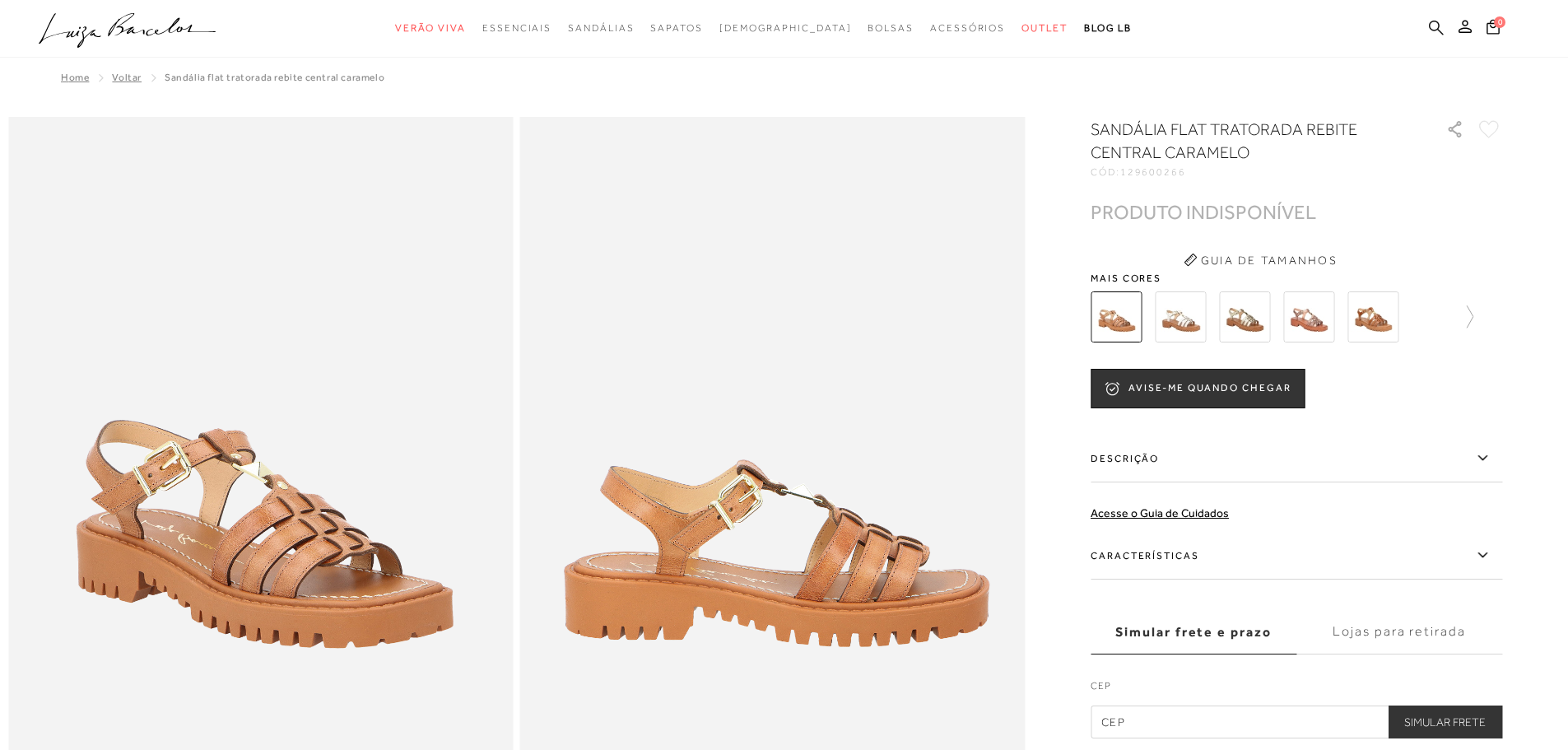
click at [1433, 29] on icon at bounding box center [1435, 27] width 15 height 15
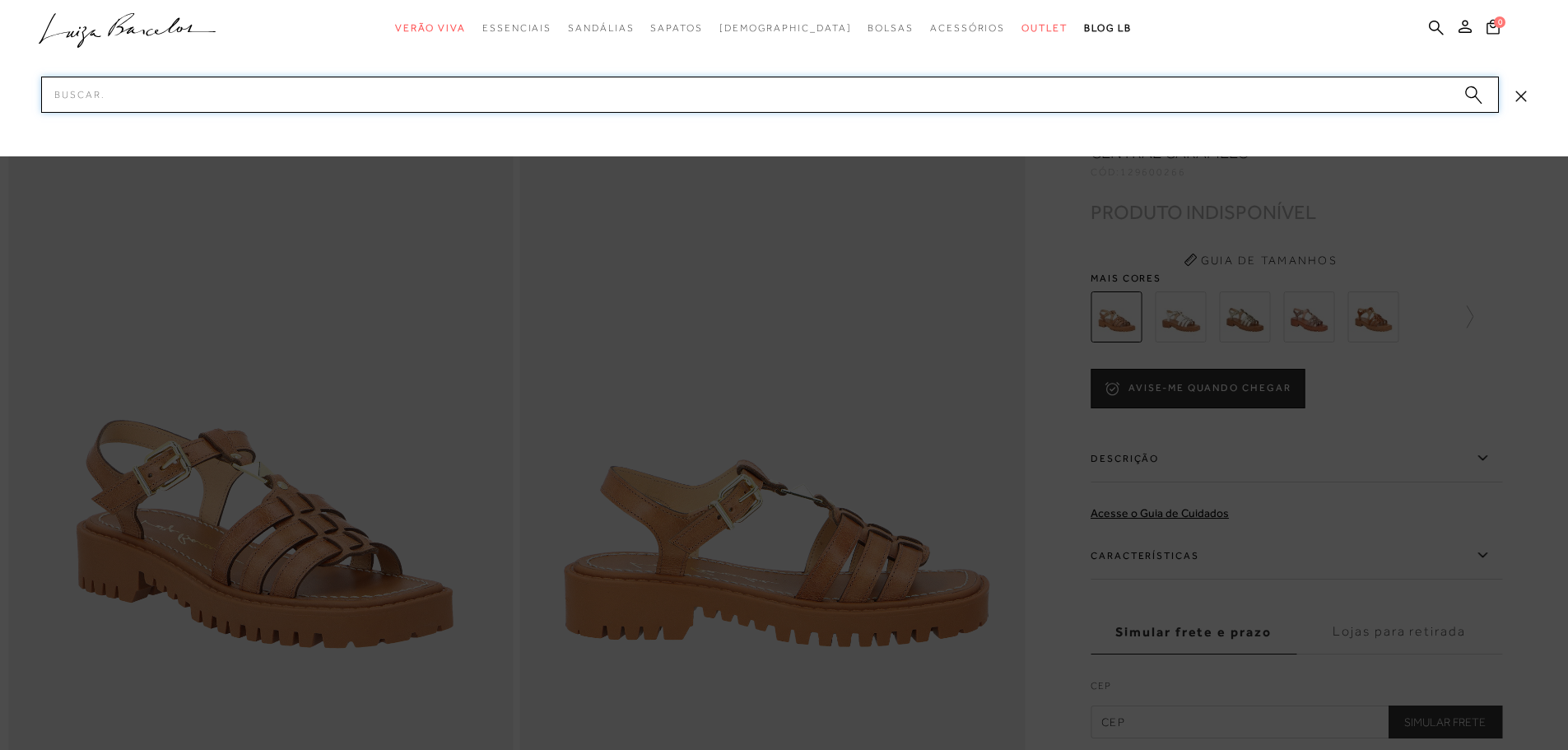
click at [1277, 111] on input "Pesquisar" at bounding box center [769, 95] width 1458 height 36
click at [1275, 106] on input "Pesquisar" at bounding box center [769, 95] width 1458 height 36
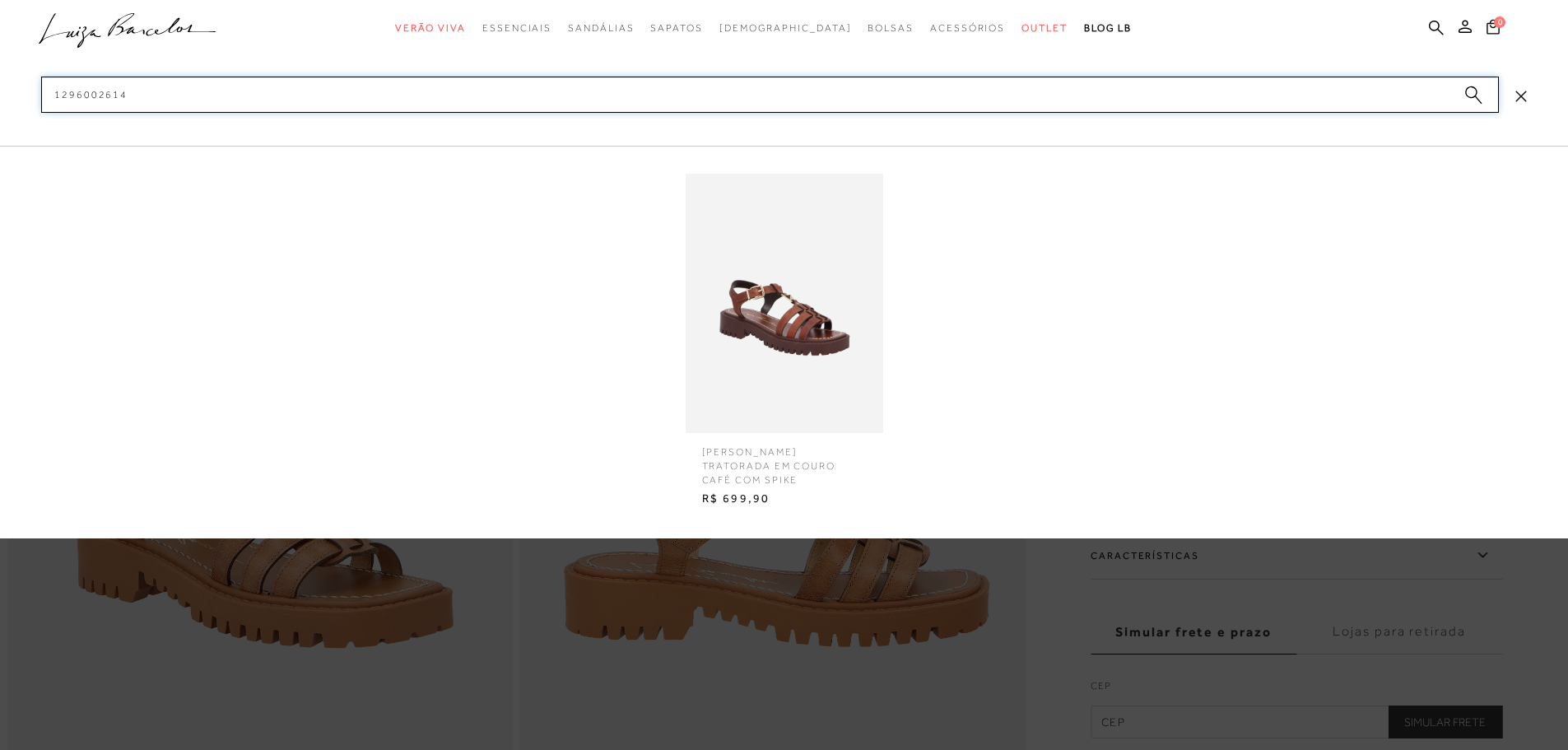
type input "1296002614"
click at [823, 336] on img at bounding box center [784, 303] width 197 height 259
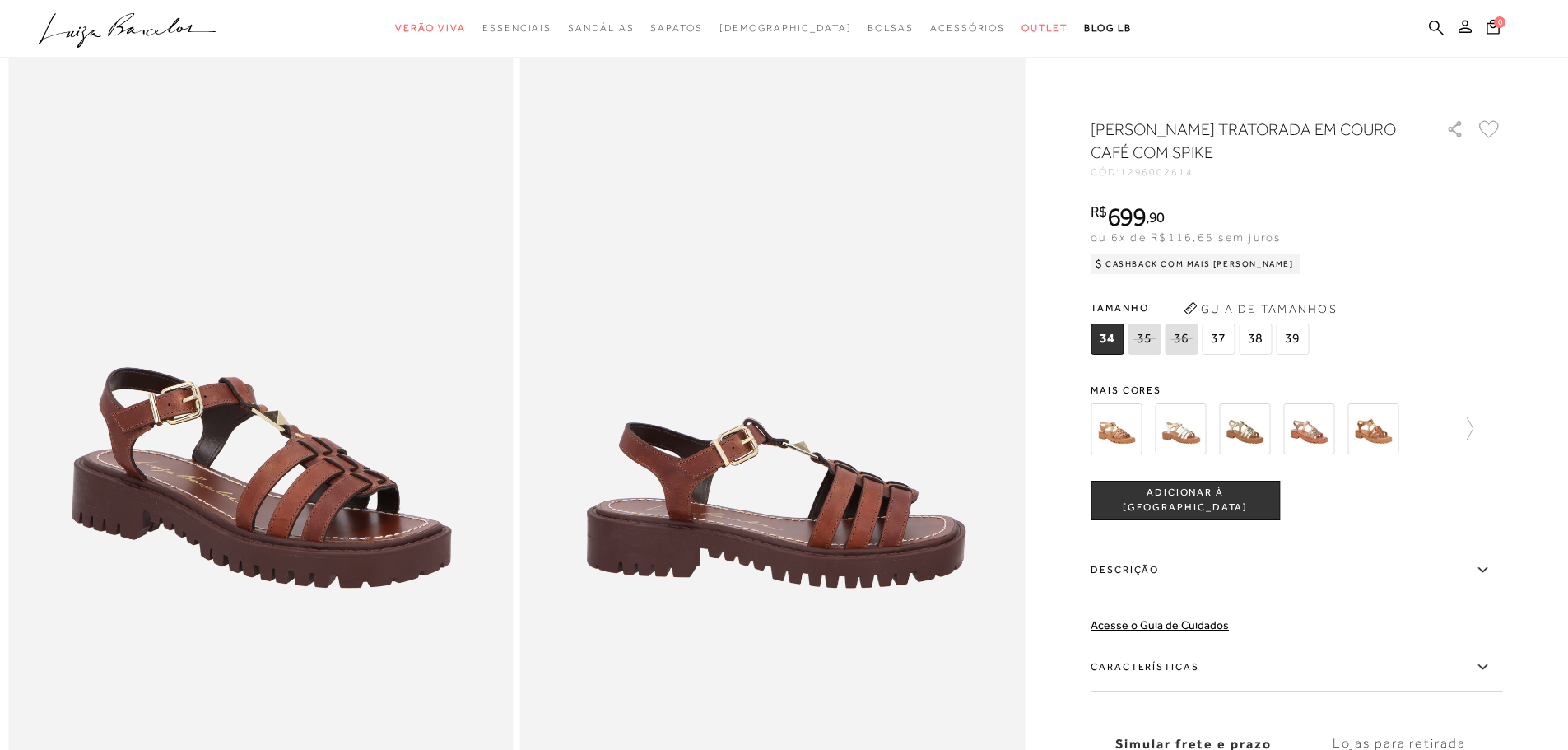
scroll to position [165, 0]
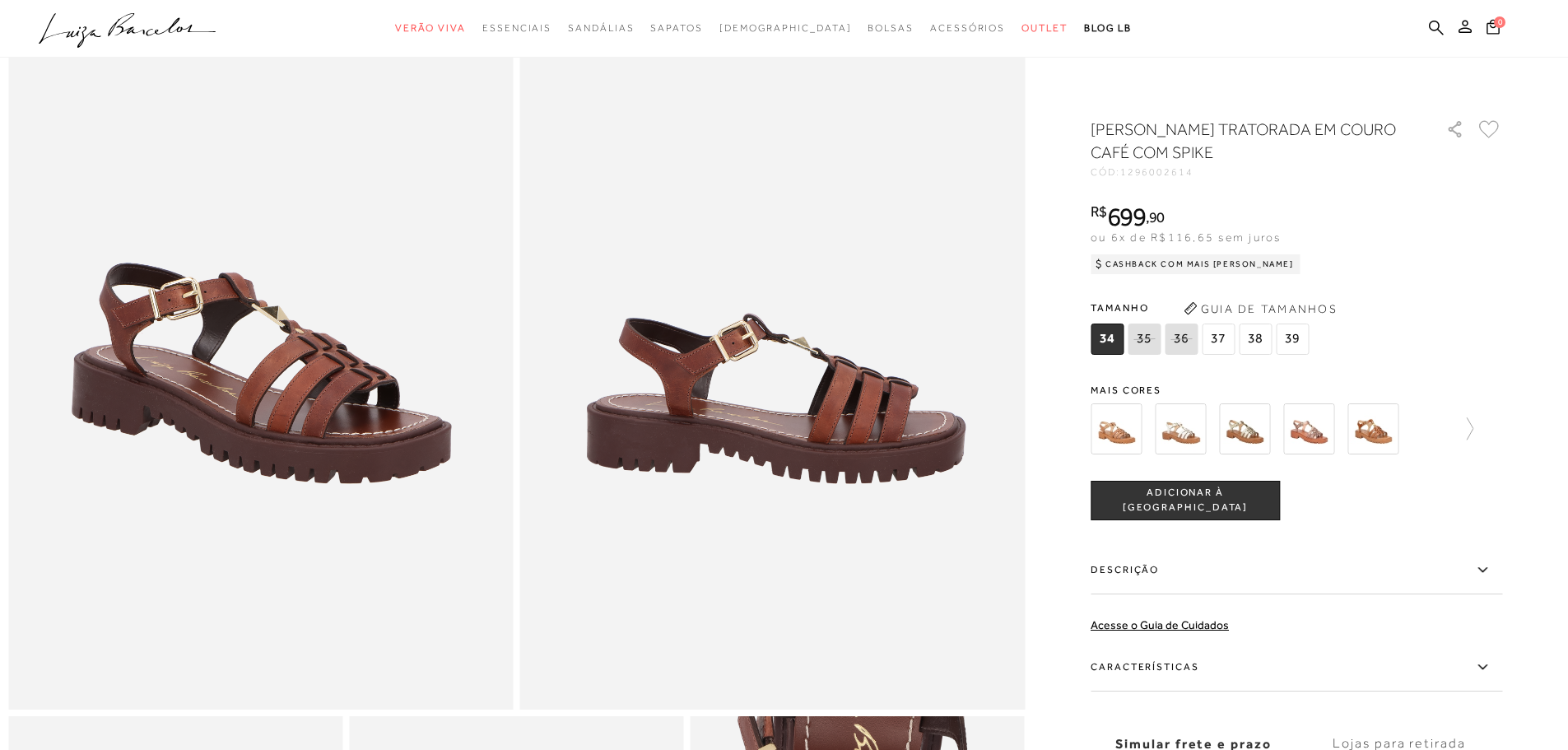
click at [1229, 352] on span "37" at bounding box center [1218, 339] width 33 height 32
click at [1227, 345] on span "37" at bounding box center [1218, 339] width 33 height 32
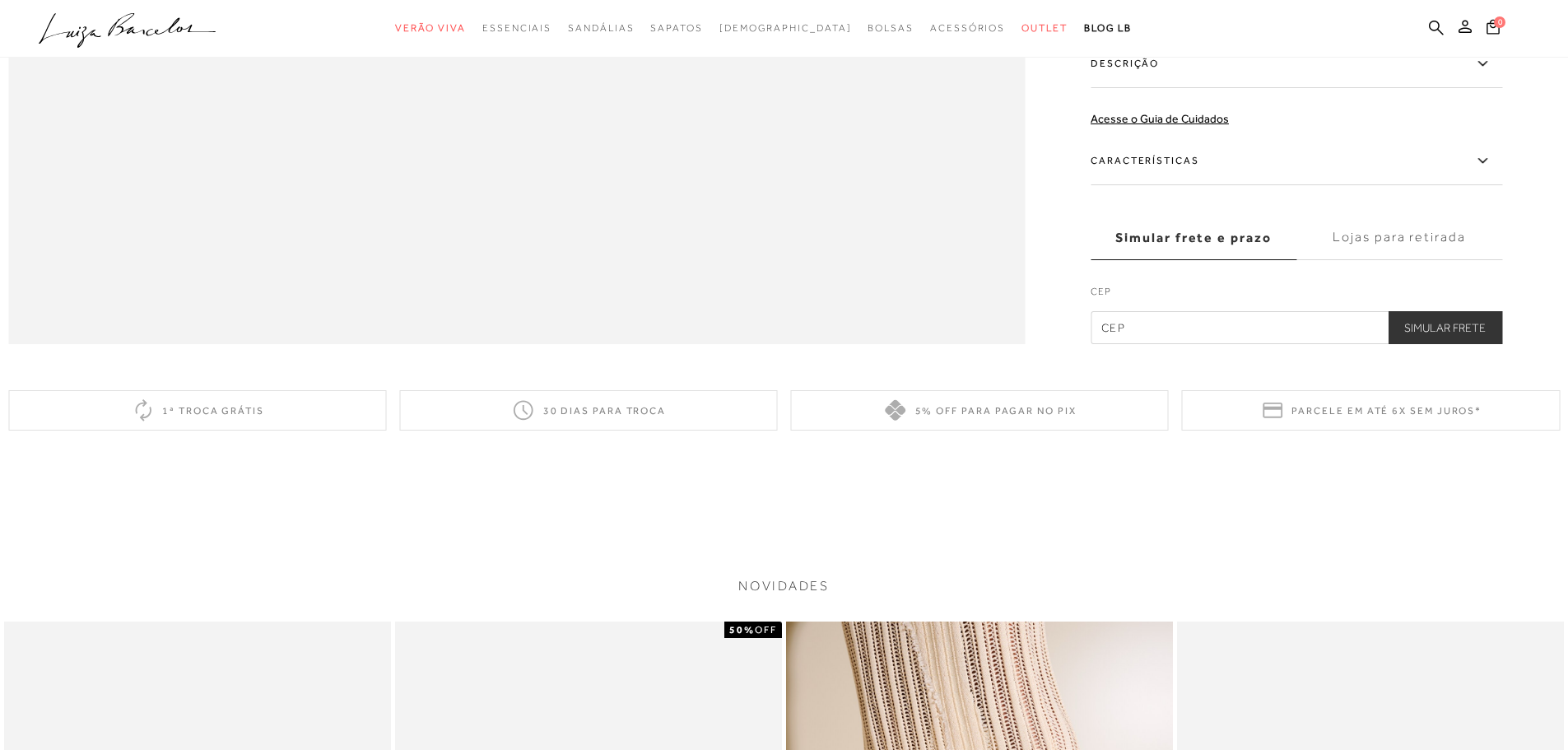
scroll to position [2721, 0]
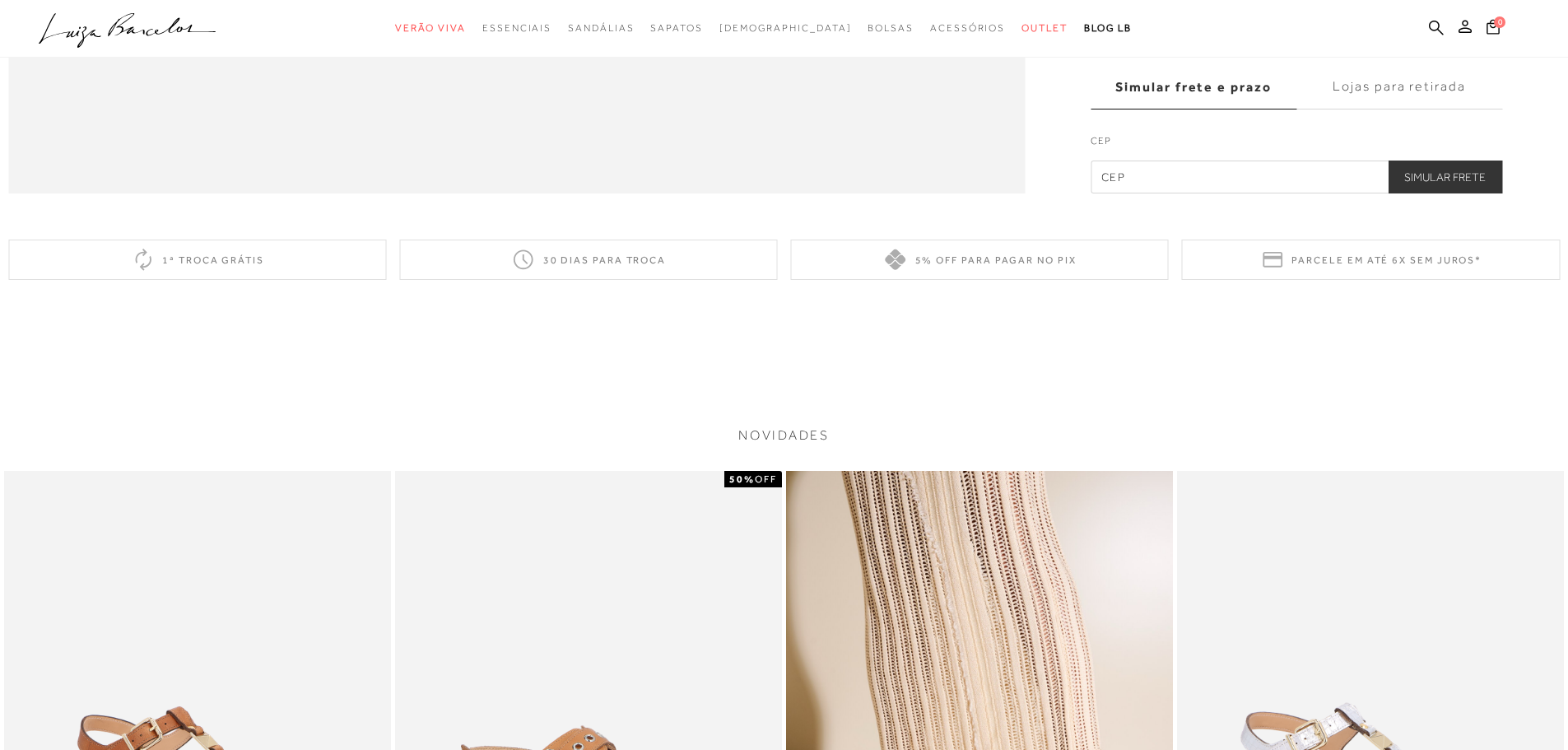
click at [1394, 109] on label "Lojas para retirada" at bounding box center [1399, 87] width 206 height 44
click at [0, 0] on input "Lojas para retirada" at bounding box center [0, 0] width 0 height 0
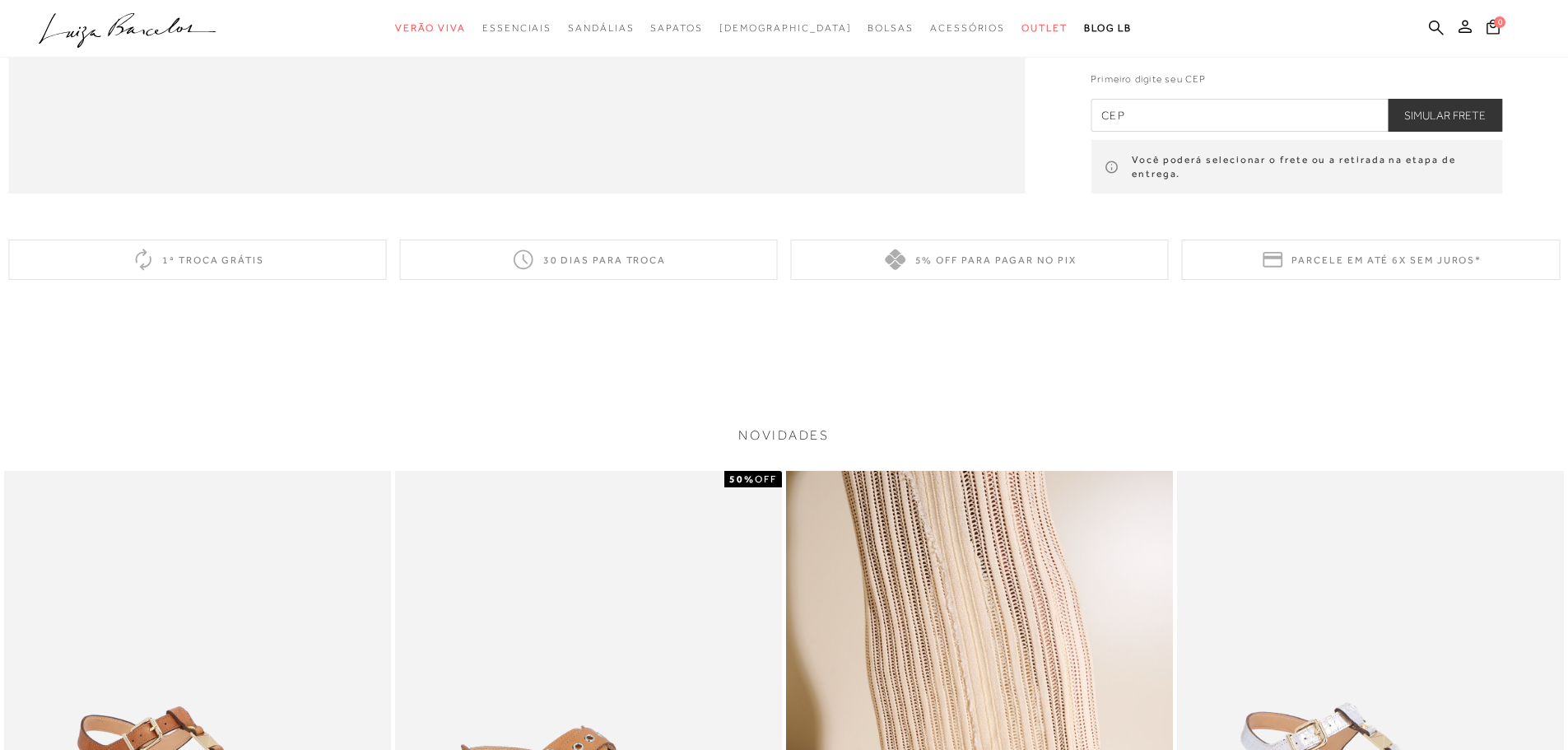
click at [1173, 132] on input "text" at bounding box center [1296, 115] width 411 height 33
type input "13092-902"
click at [1441, 132] on button "Simular Frete" at bounding box center [1445, 115] width 115 height 33
click at [1441, 132] on button "Simular Frete" at bounding box center [1445, 115] width 115 height 33
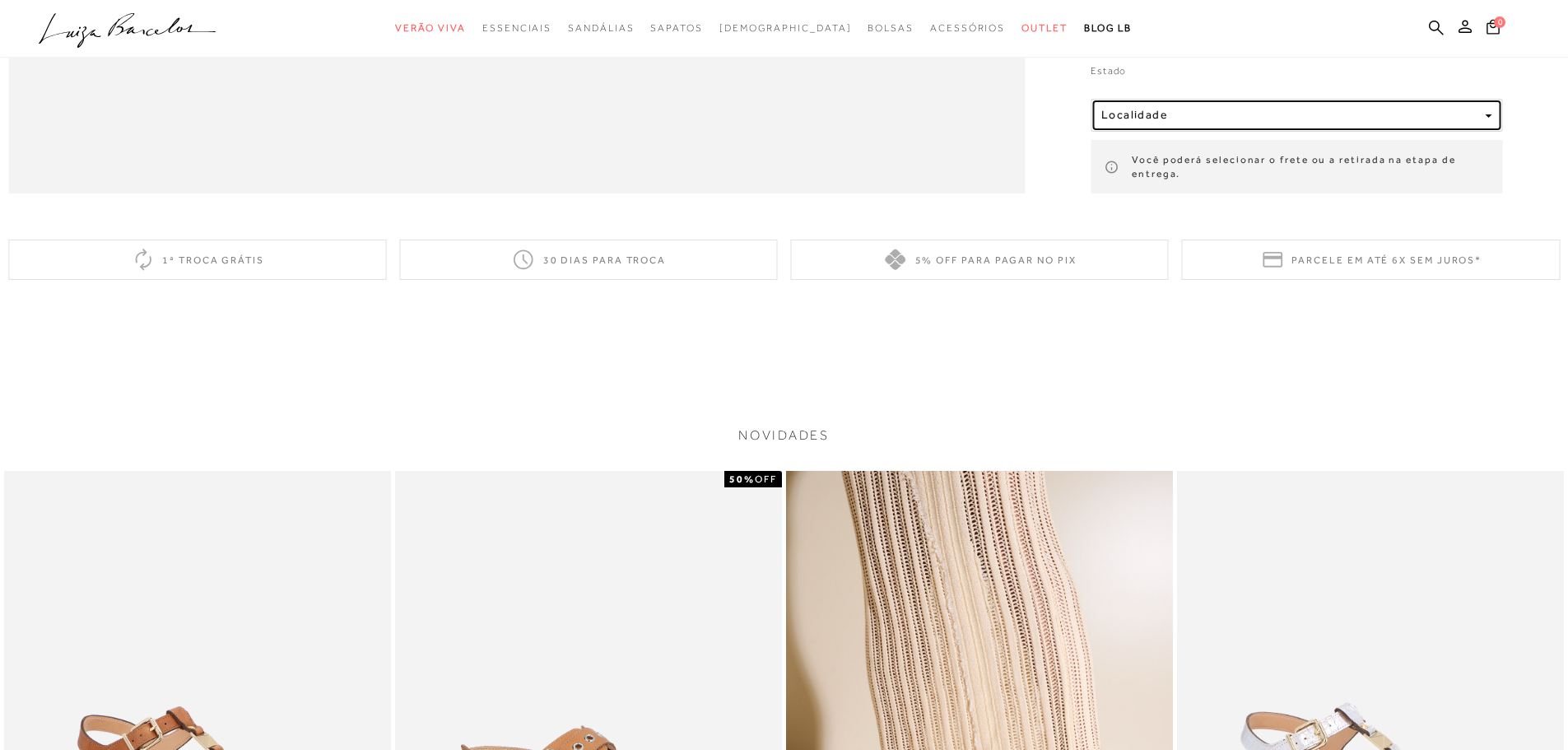
click at [1317, 132] on button "Localidade" at bounding box center [1296, 115] width 411 height 33
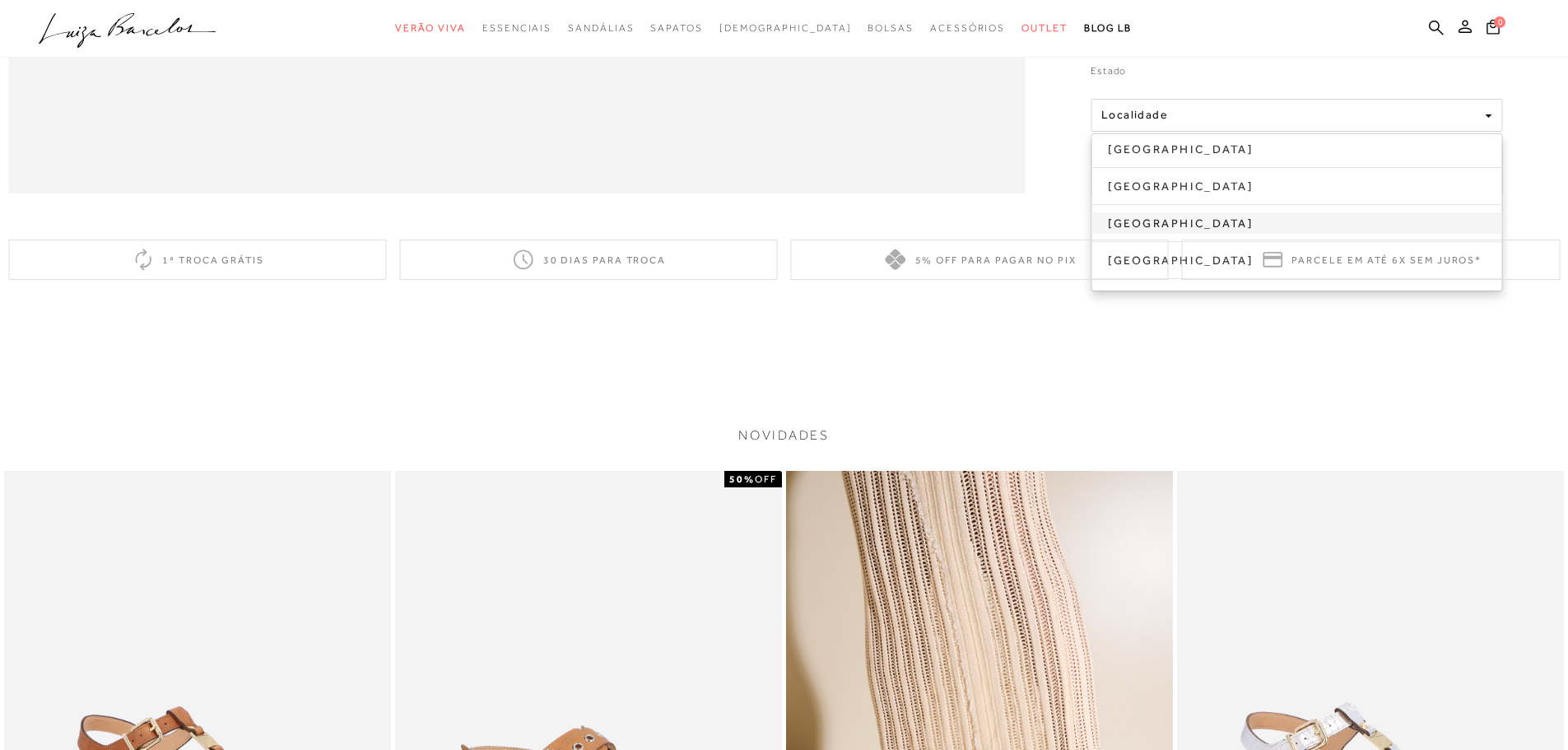
click at [1158, 233] on link "Santa Catarina" at bounding box center [1296, 222] width 410 height 21
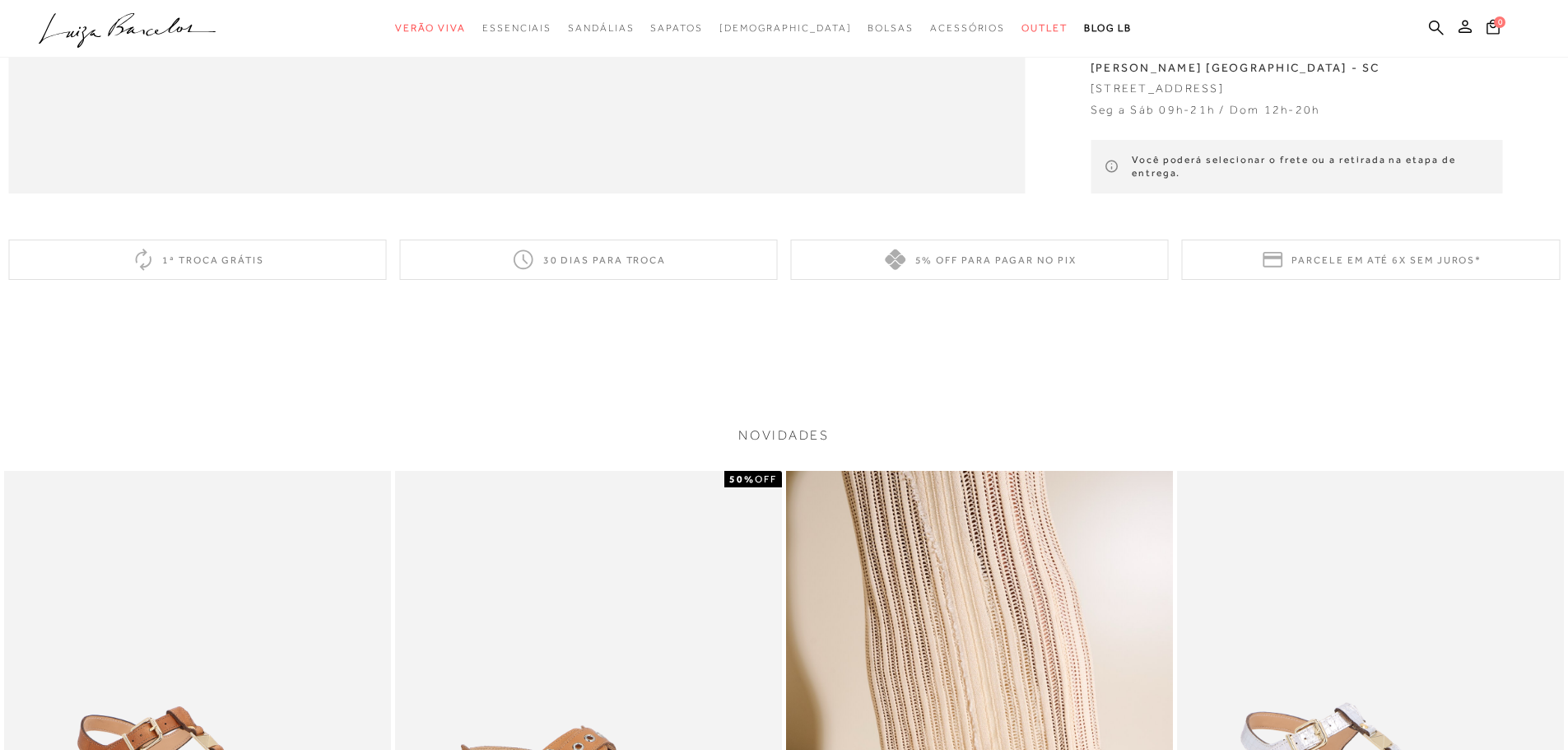
click at [1204, 56] on div at bounding box center [784, 28] width 1568 height 57
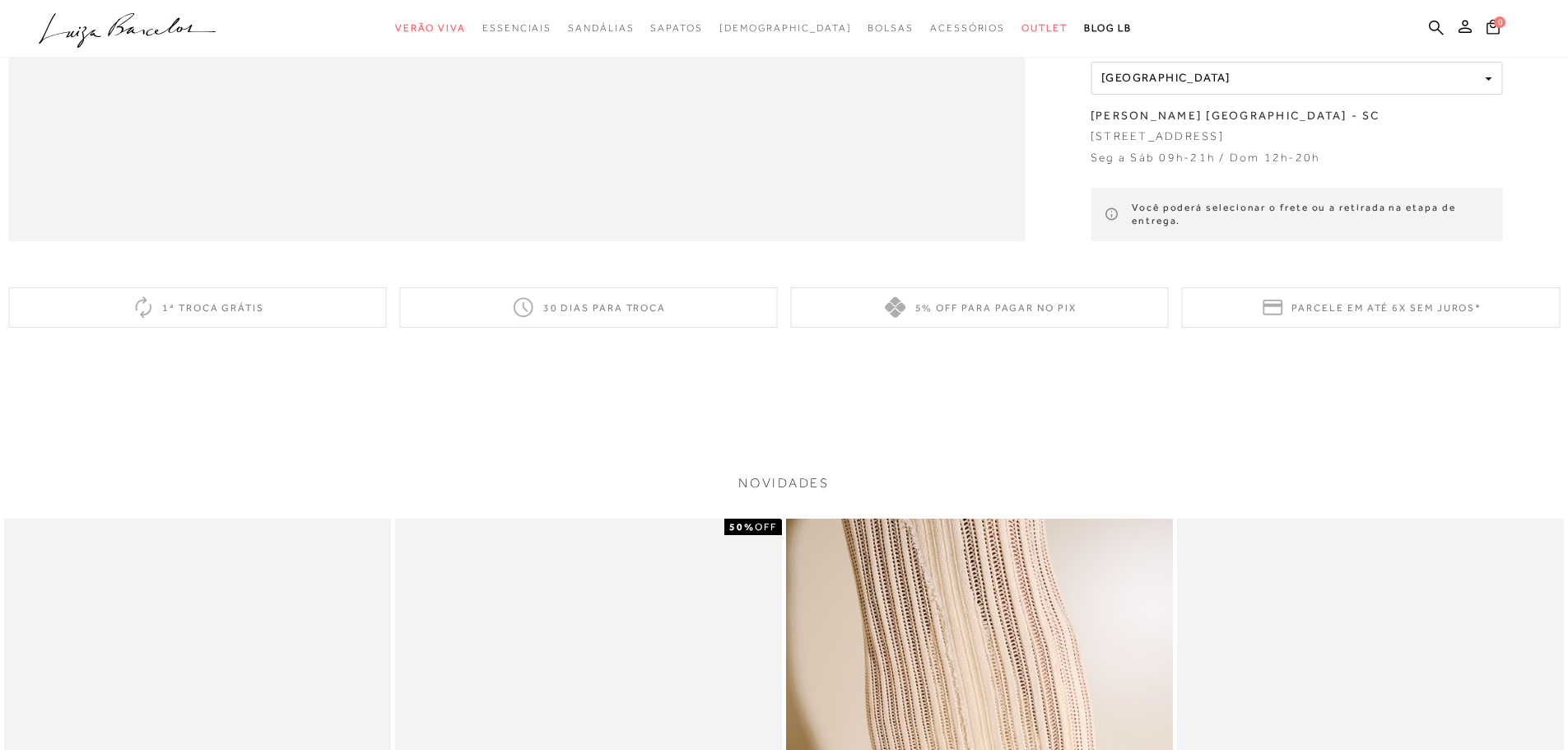
scroll to position [2556, 0]
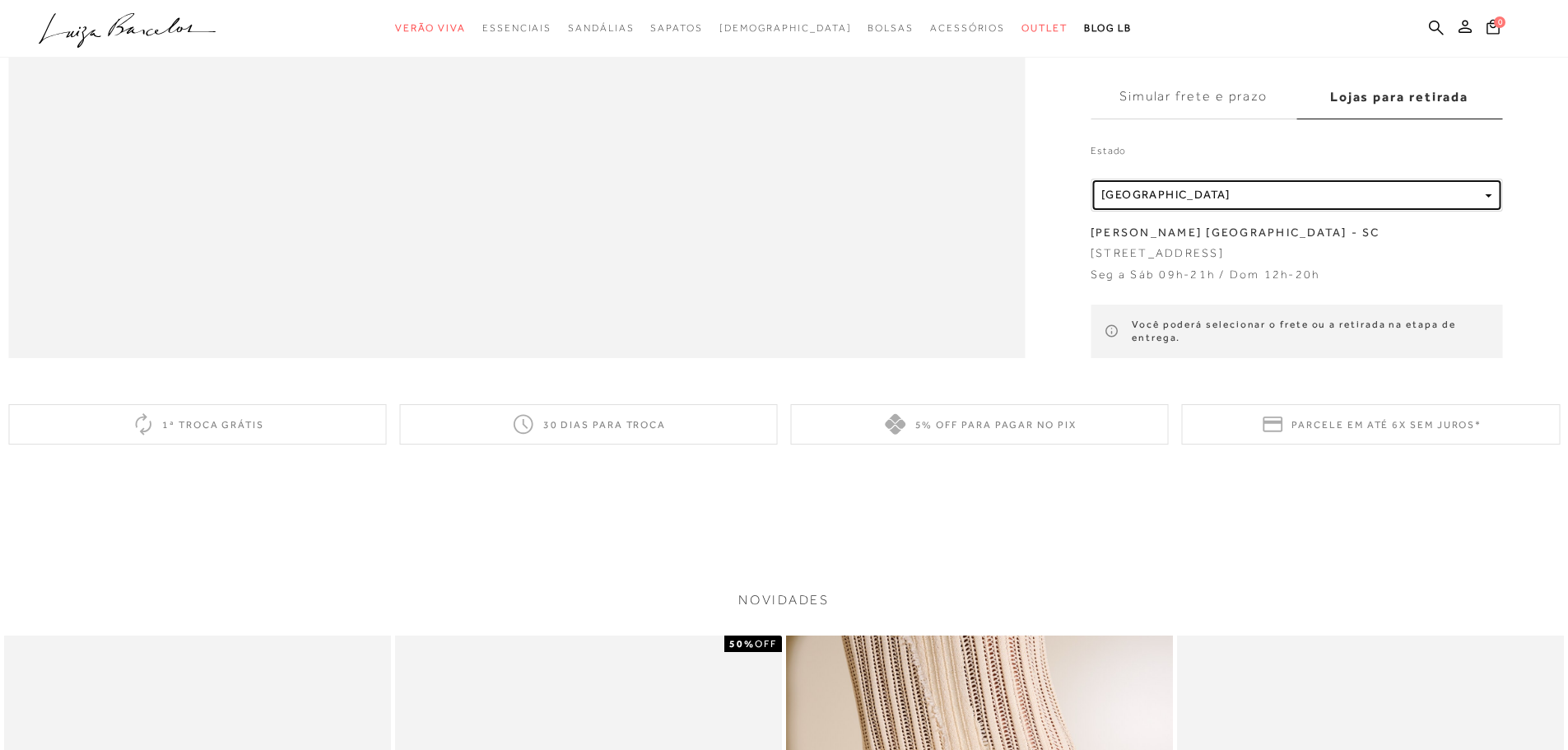
click at [1201, 202] on div "Localidade Santa Catarina" at bounding box center [1289, 195] width 377 height 14
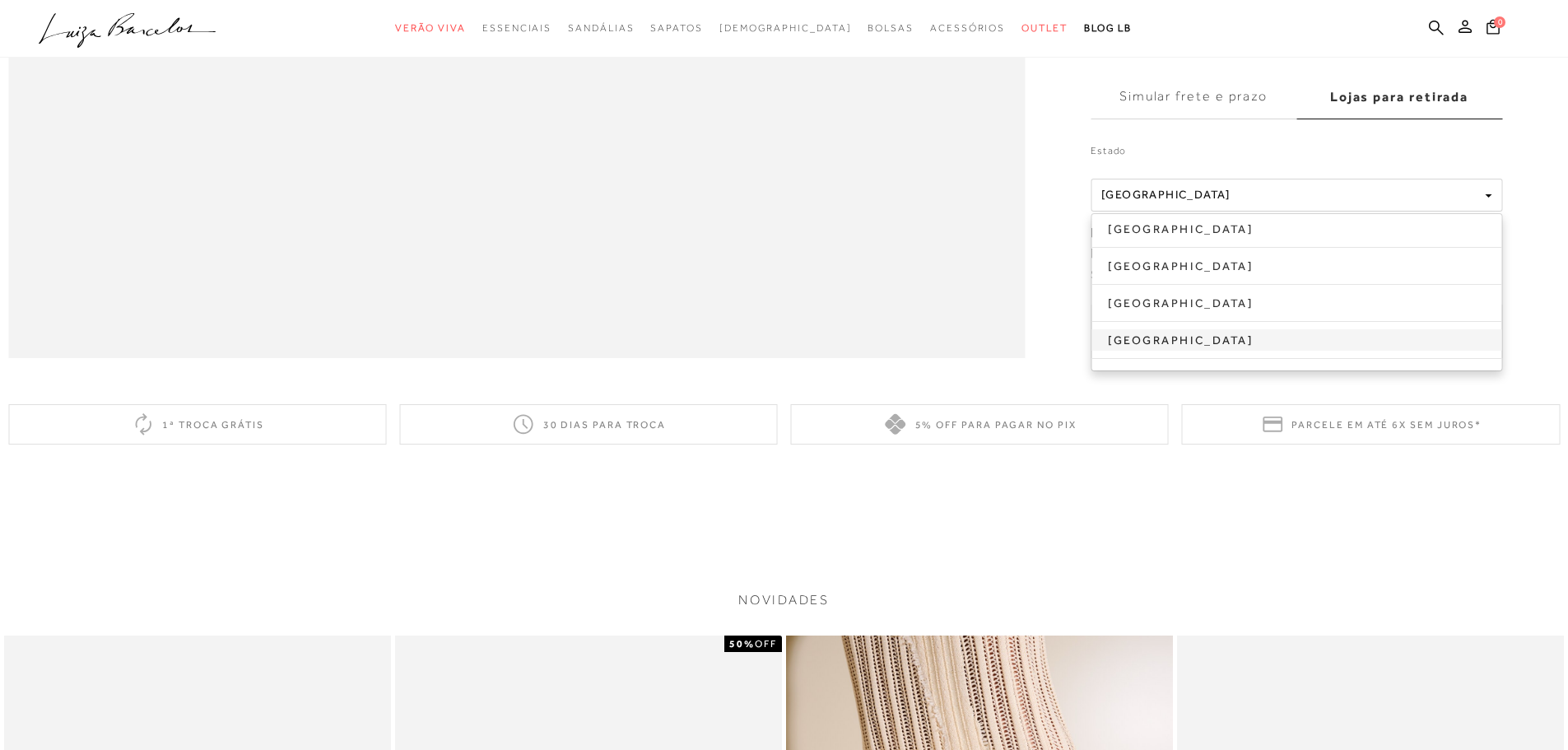
click at [1153, 351] on link "São Paulo" at bounding box center [1296, 340] width 410 height 21
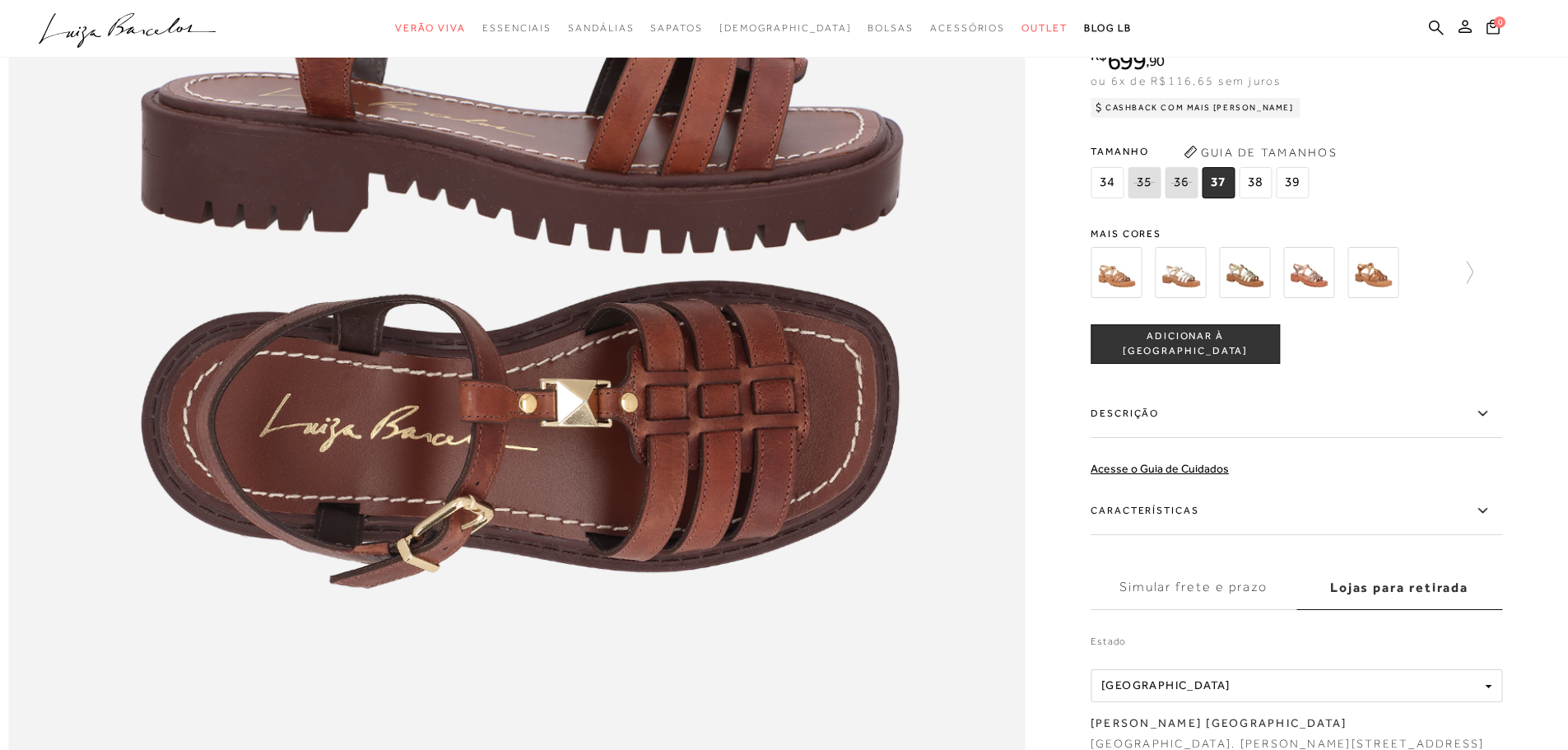
scroll to position [1898, 0]
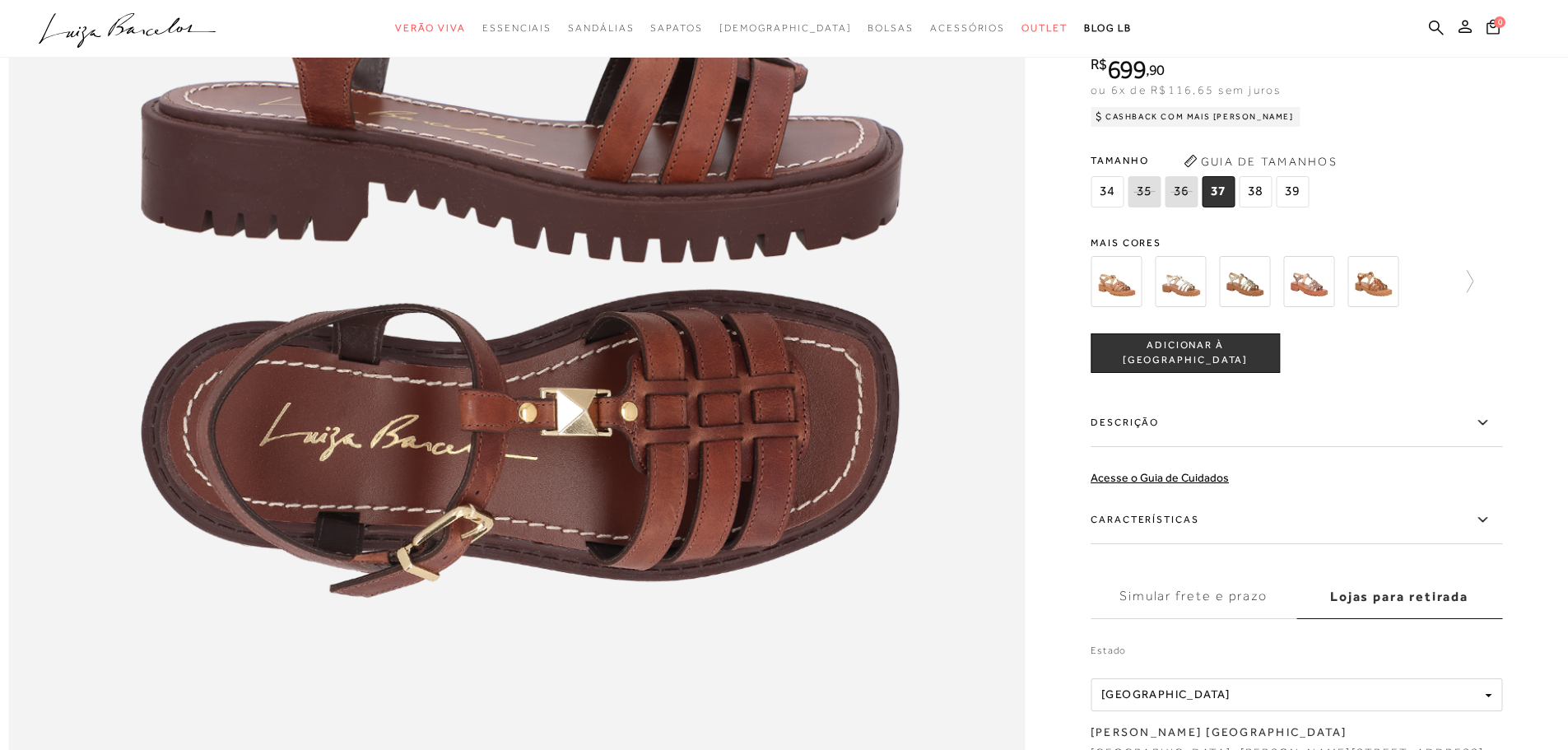
click at [114, 21] on icon ".a{fill-rule:evenodd;}" at bounding box center [127, 30] width 178 height 34
